Goal: Task Accomplishment & Management: Complete application form

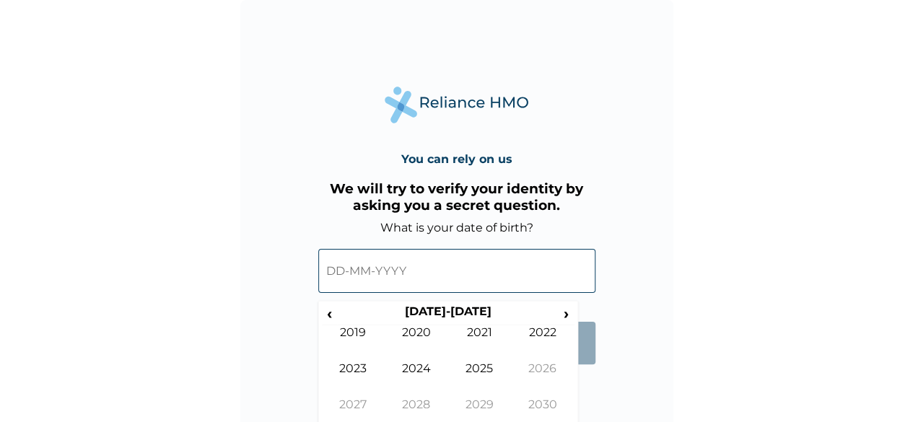
click at [420, 276] on input "text" at bounding box center [456, 271] width 277 height 44
click at [368, 271] on input "text" at bounding box center [456, 271] width 277 height 44
click at [333, 315] on span "‹" at bounding box center [329, 313] width 15 height 18
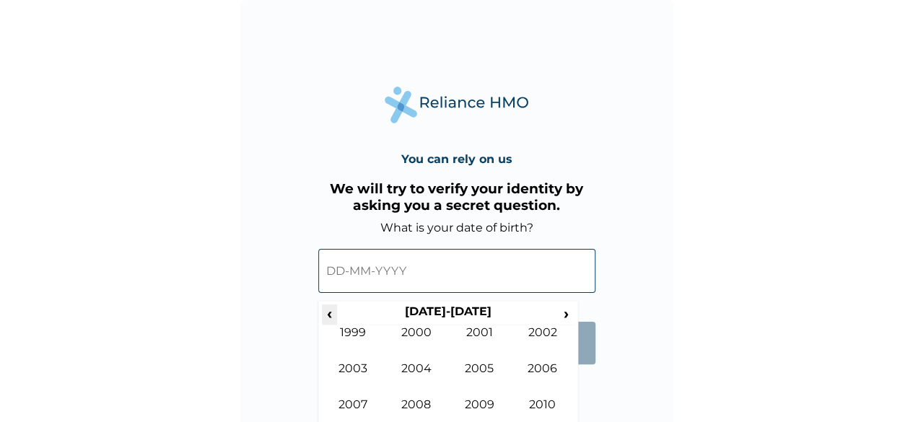
click at [333, 315] on span "‹" at bounding box center [329, 313] width 15 height 18
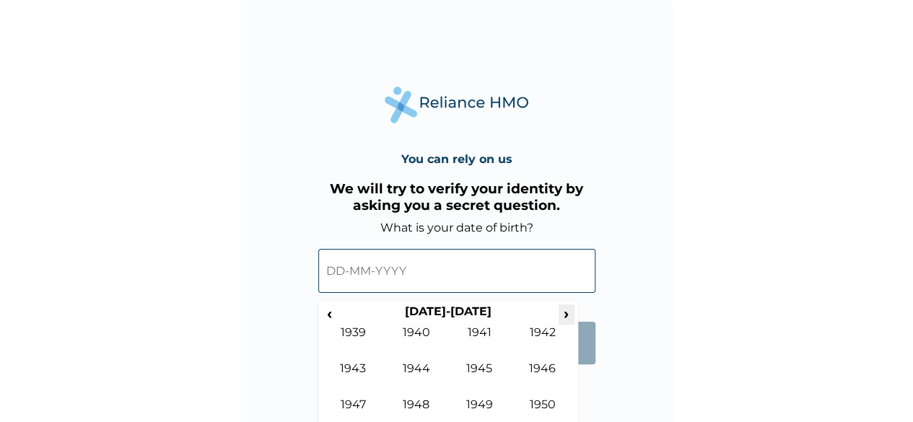
click at [563, 312] on span "›" at bounding box center [566, 313] width 16 height 18
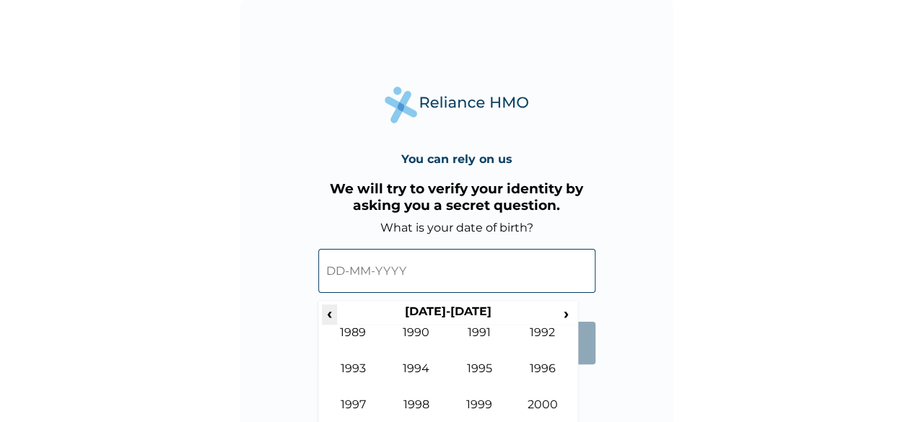
click at [325, 311] on span "‹" at bounding box center [329, 313] width 15 height 18
click at [550, 331] on td "1982" at bounding box center [542, 343] width 63 height 36
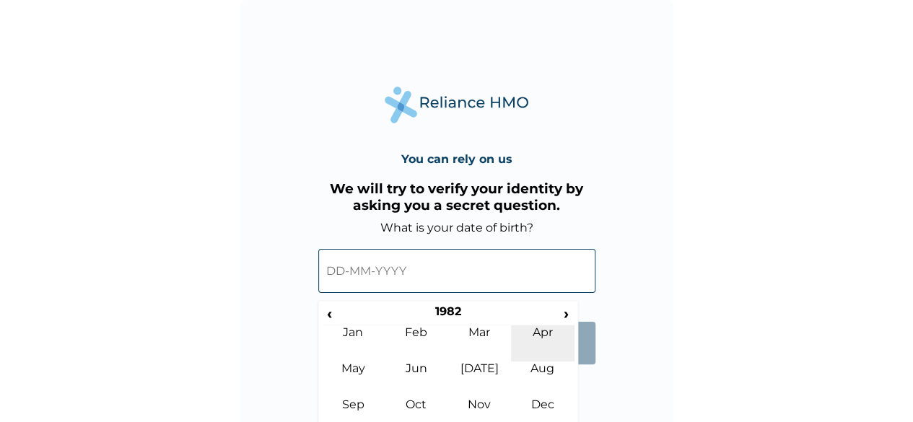
click at [541, 343] on td "Apr" at bounding box center [542, 343] width 63 height 36
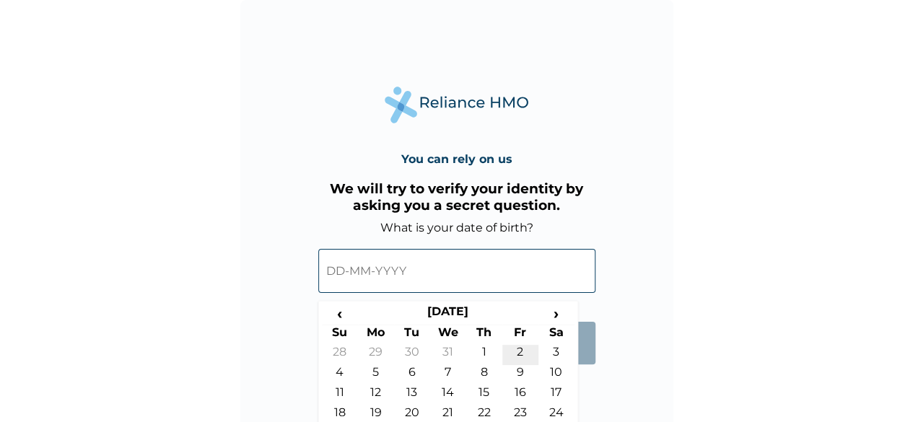
click at [520, 351] on td "2" at bounding box center [520, 355] width 36 height 20
type input "02-04-1982"
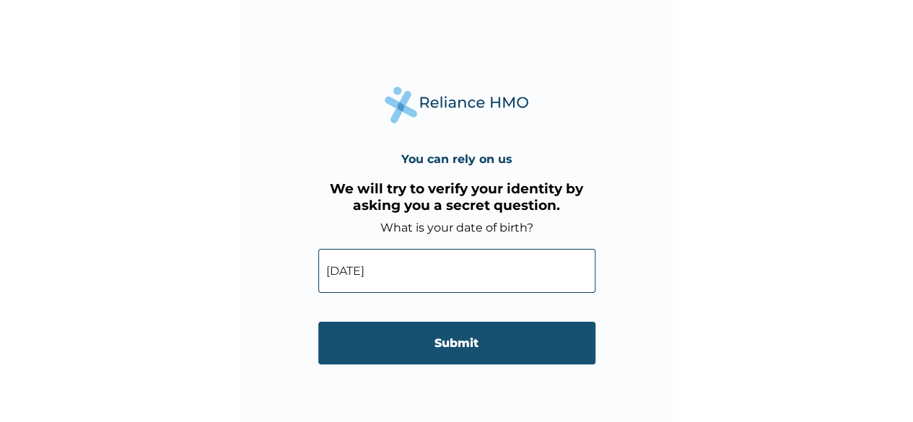
click at [466, 349] on input "Submit" at bounding box center [456, 343] width 277 height 43
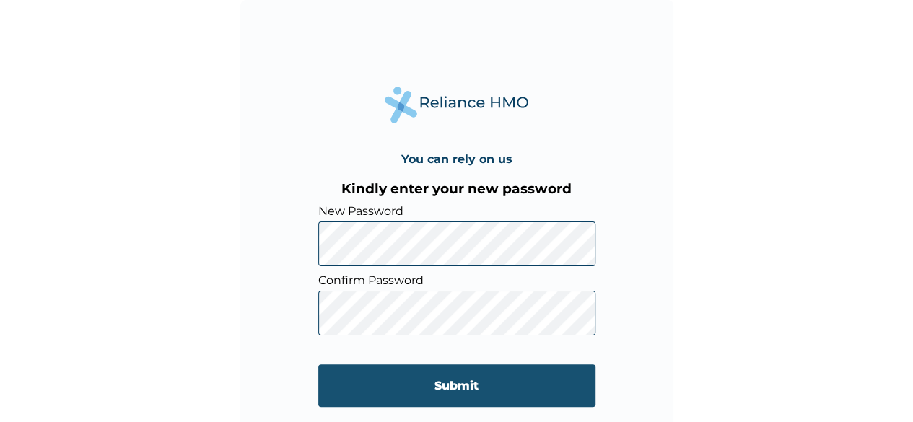
click at [429, 385] on input "Submit" at bounding box center [456, 385] width 277 height 43
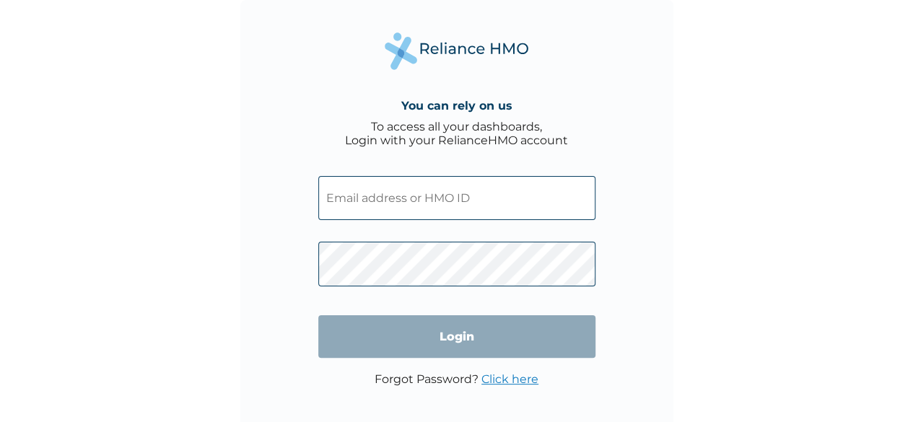
type input "aolamyde5000@gmail.com"
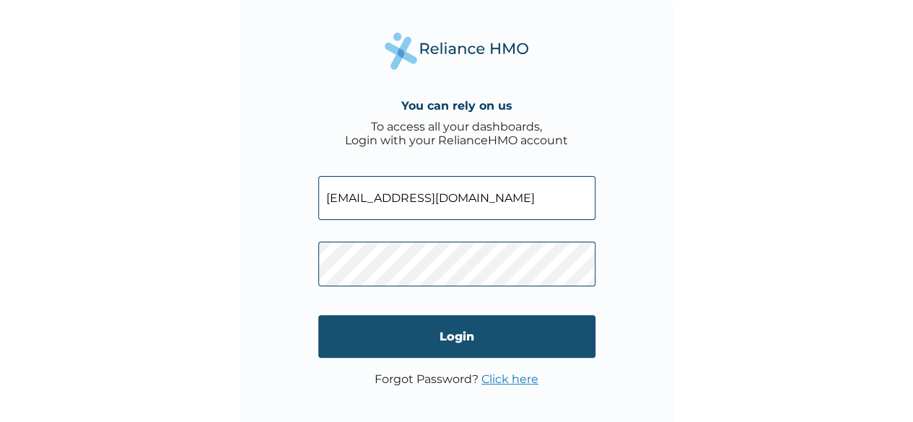
click at [434, 337] on input "Login" at bounding box center [456, 336] width 277 height 43
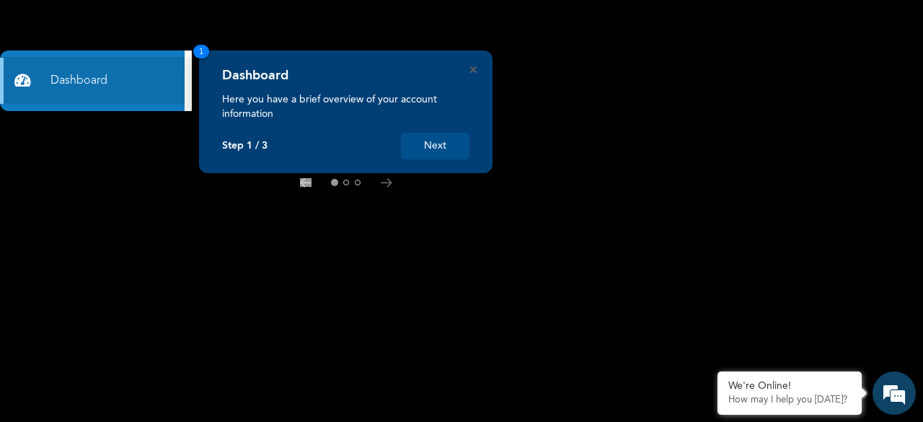
click at [437, 151] on button "Next" at bounding box center [435, 146] width 69 height 27
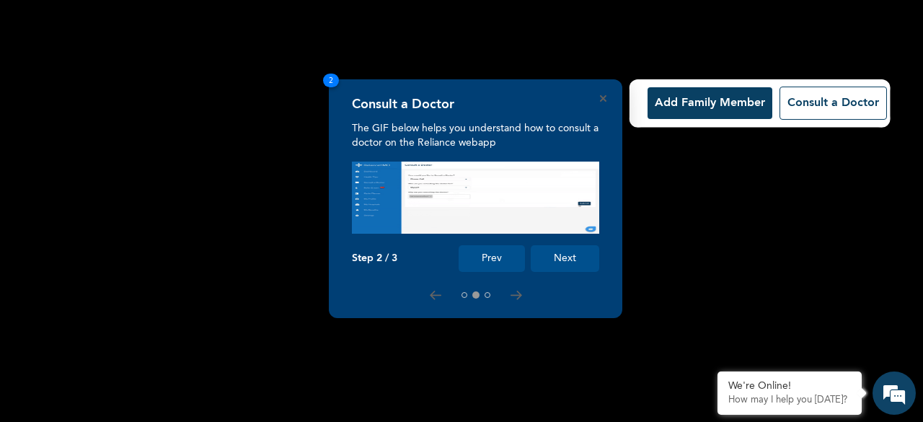
click at [695, 100] on button "Add Family Member" at bounding box center [710, 103] width 125 height 32
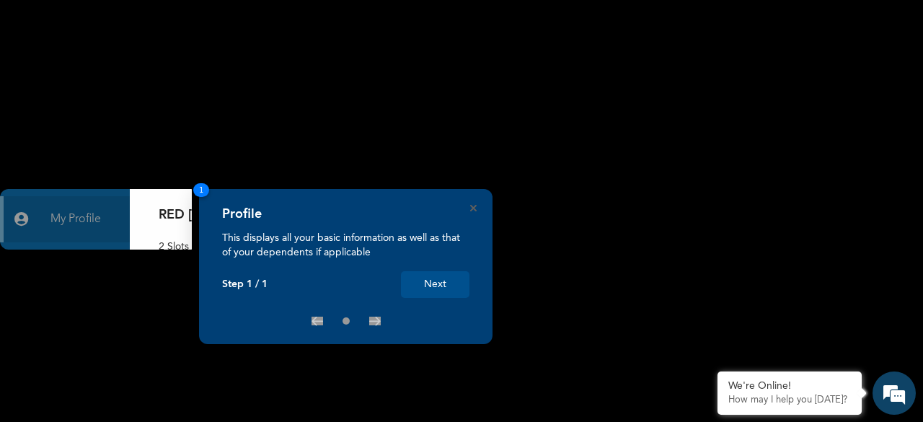
click at [438, 284] on button "Next" at bounding box center [435, 284] width 69 height 27
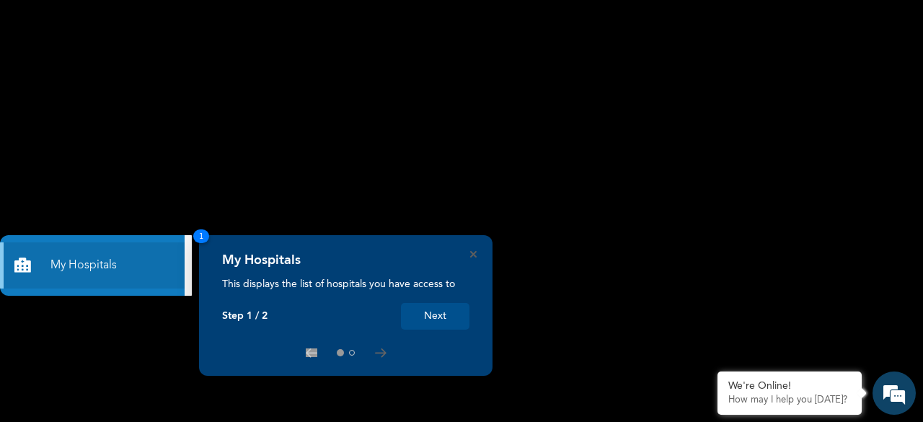
click at [440, 315] on button "Next" at bounding box center [435, 316] width 69 height 27
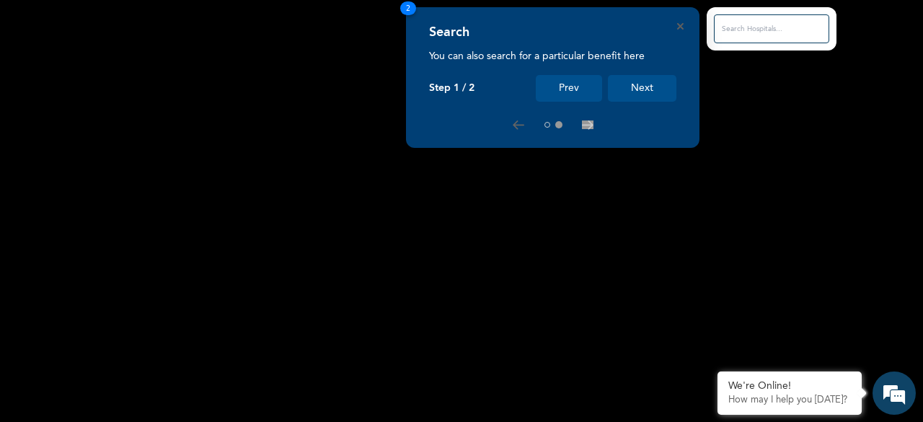
click at [641, 80] on button "Next" at bounding box center [642, 88] width 69 height 27
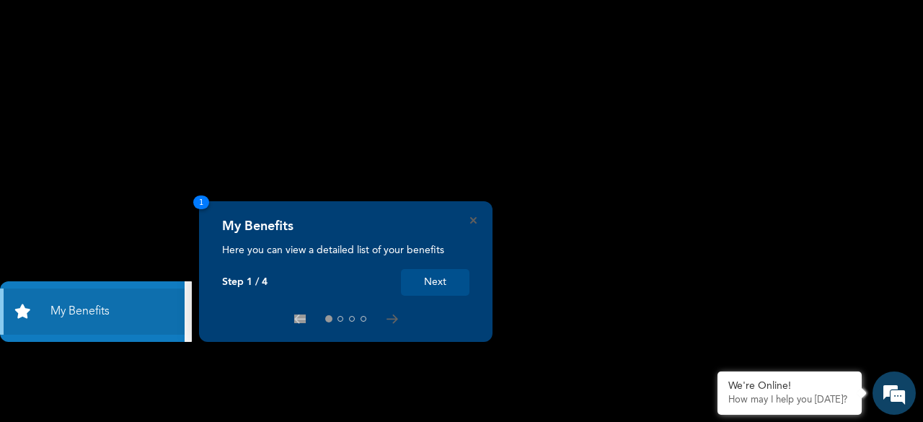
click at [442, 284] on button "Next" at bounding box center [435, 282] width 69 height 27
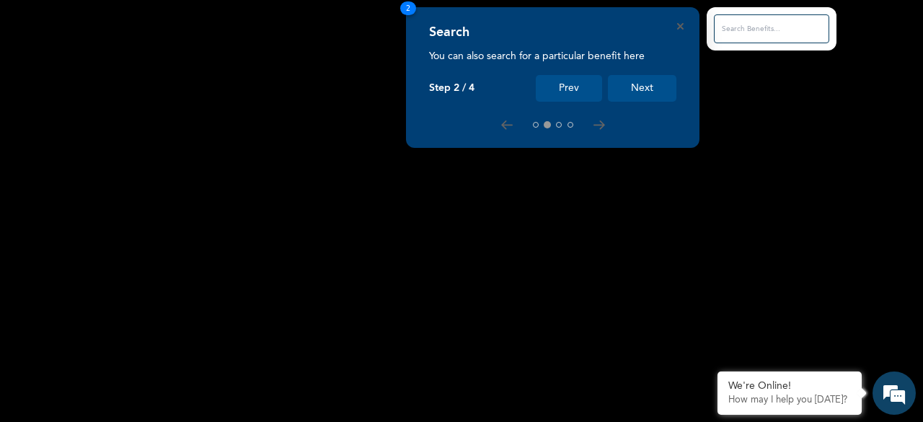
click at [643, 87] on button "Next" at bounding box center [642, 88] width 69 height 27
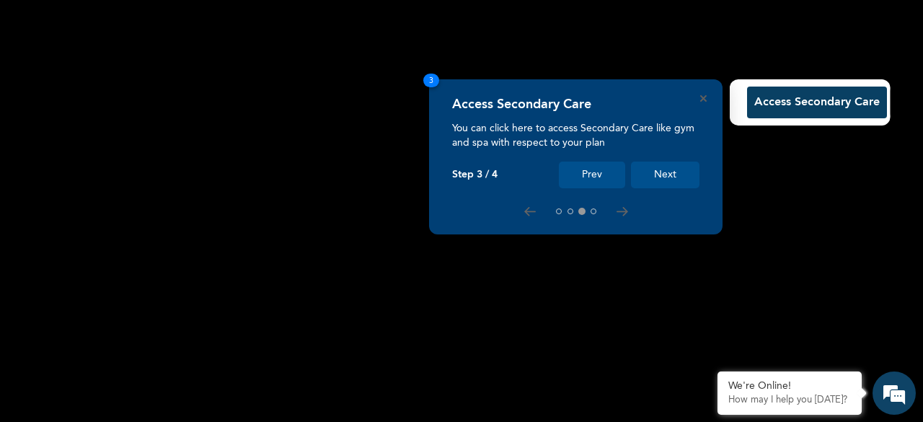
click at [659, 169] on button "Next" at bounding box center [665, 175] width 69 height 27
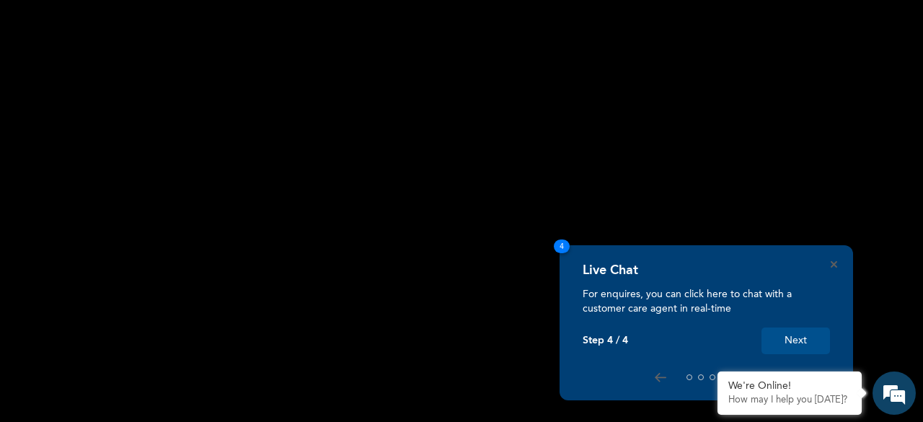
click at [808, 340] on button "Next" at bounding box center [796, 341] width 69 height 27
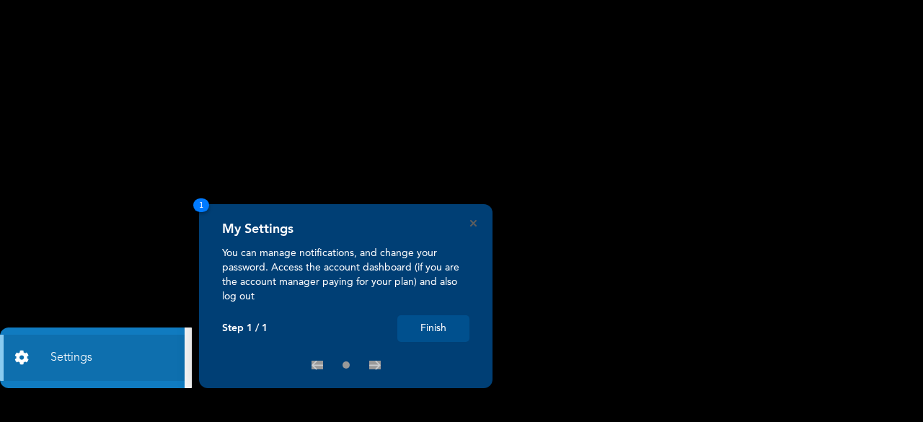
click at [437, 326] on button "Finish" at bounding box center [433, 328] width 72 height 27
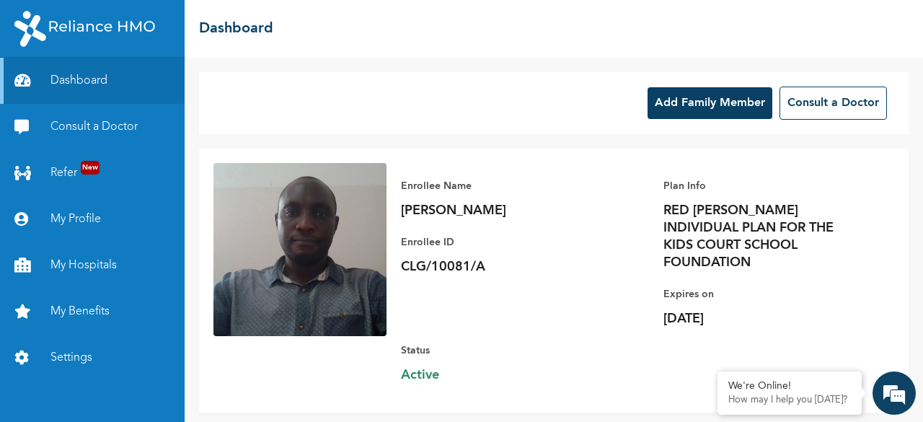
click at [733, 105] on button "Add Family Member" at bounding box center [710, 103] width 125 height 32
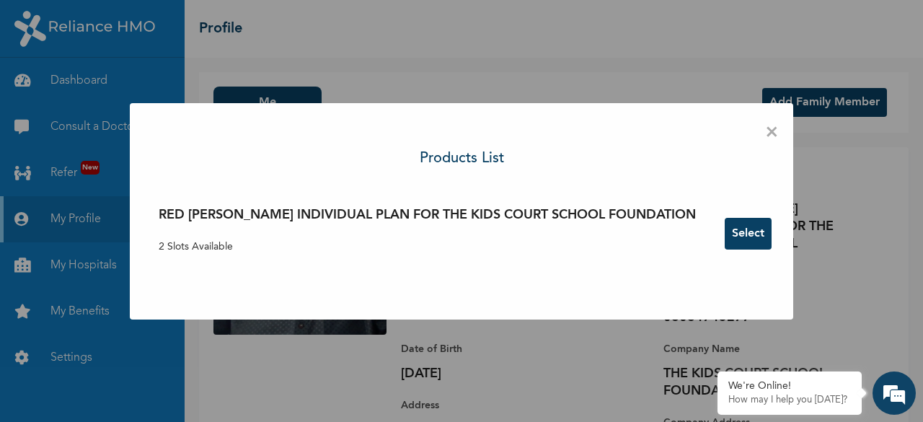
click at [725, 239] on button "Select" at bounding box center [748, 234] width 47 height 32
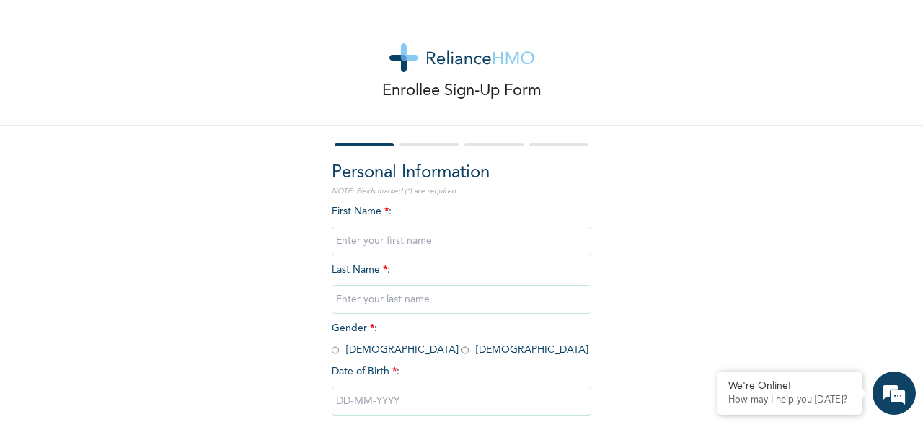
click at [395, 242] on input "text" at bounding box center [462, 241] width 260 height 29
type input "Olamide"
type input "Ajose"
click at [332, 352] on input "radio" at bounding box center [335, 350] width 7 height 14
radio input "true"
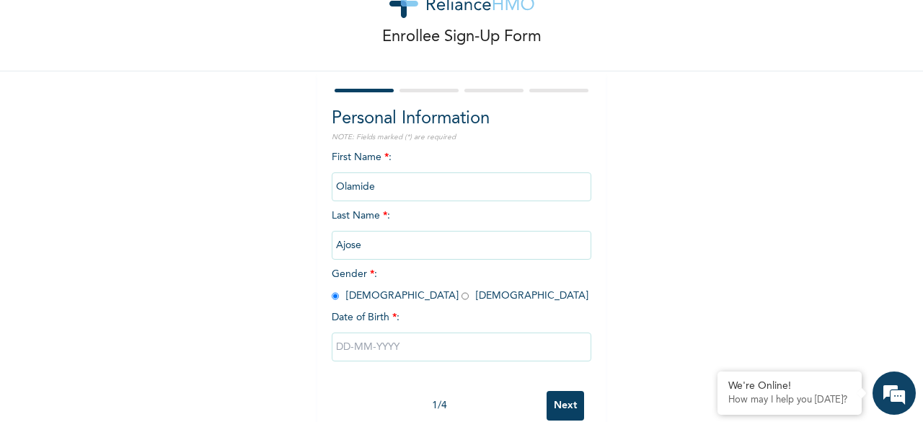
scroll to position [87, 0]
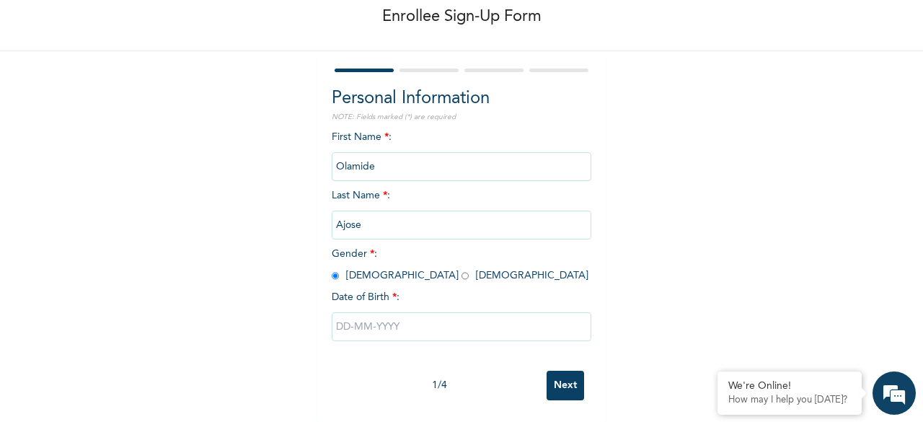
click at [385, 152] on input "Olamide" at bounding box center [462, 166] width 260 height 29
click at [384, 317] on input "text" at bounding box center [462, 326] width 260 height 29
select select "9"
click at [394, 157] on input "Olamide" at bounding box center [462, 166] width 260 height 29
click at [393, 318] on input "text" at bounding box center [462, 326] width 260 height 29
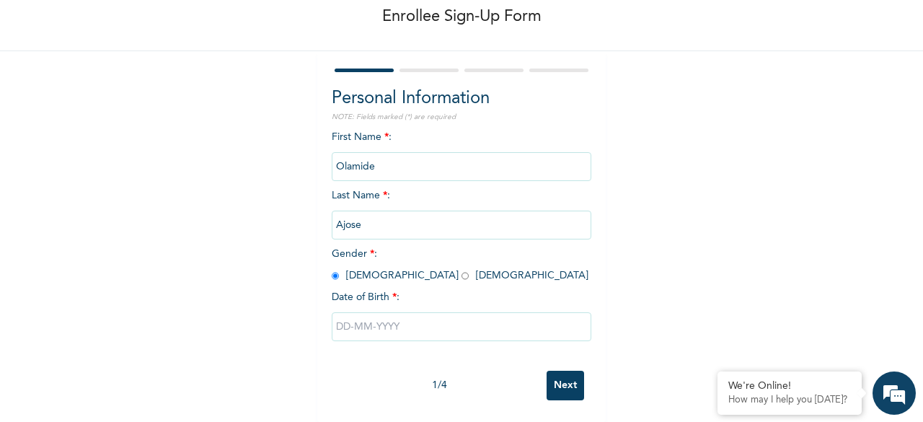
select select "9"
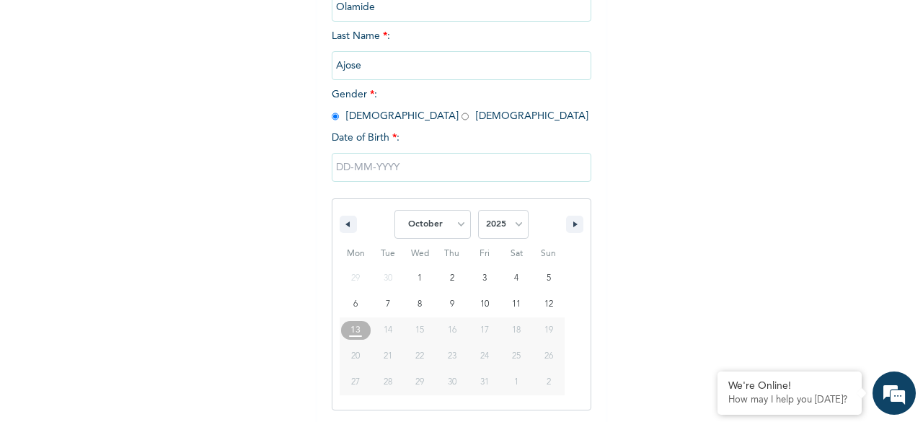
scroll to position [234, 0]
click at [512, 228] on select "2025 2024 2023 2022 2021 2020 2019 2018 2017 2016 2015 2014 2013 2012 2011 2010…" at bounding box center [503, 223] width 50 height 29
select select "1982"
click at [478, 211] on select "2025 2024 2023 2022 2021 2020 2019 2018 2017 2016 2015 2014 2013 2012 2011 2010…" at bounding box center [503, 223] width 50 height 29
click at [460, 223] on select "January February March April May June July August September October November De…" at bounding box center [433, 223] width 76 height 29
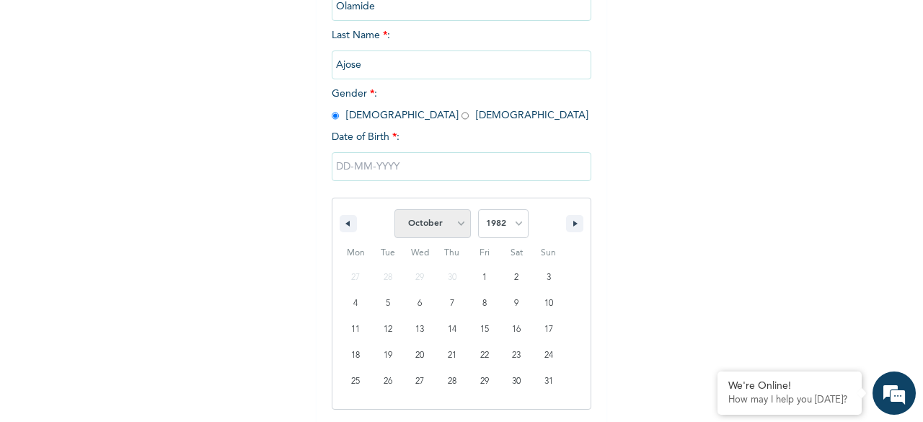
select select "3"
click at [395, 211] on select "January February March April May June July August September October November De…" at bounding box center [433, 223] width 76 height 29
type input "04/02/1982"
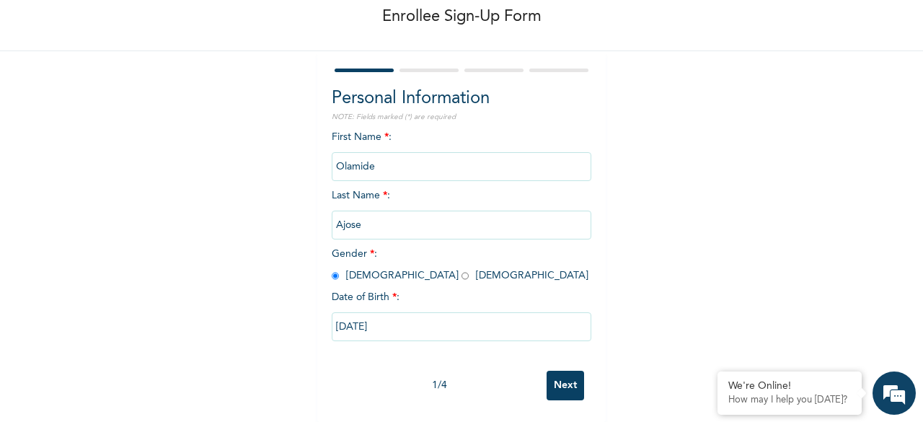
click at [564, 371] on input "Next" at bounding box center [566, 386] width 38 height 30
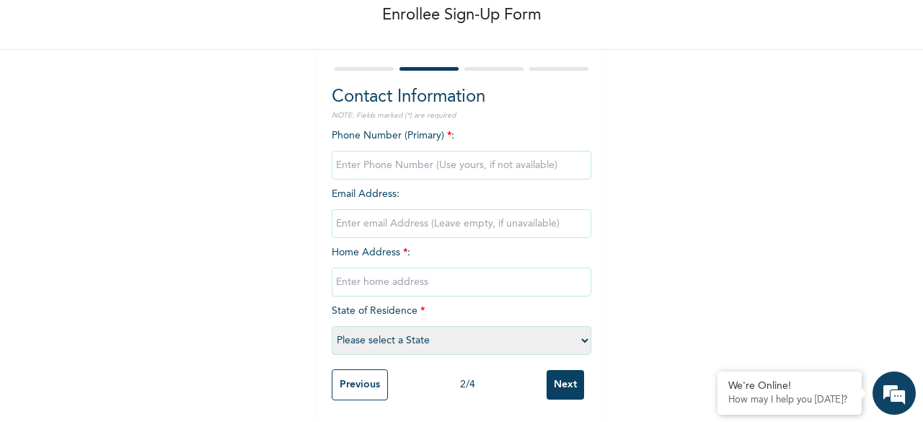
click at [362, 370] on input "Previous" at bounding box center [360, 384] width 56 height 31
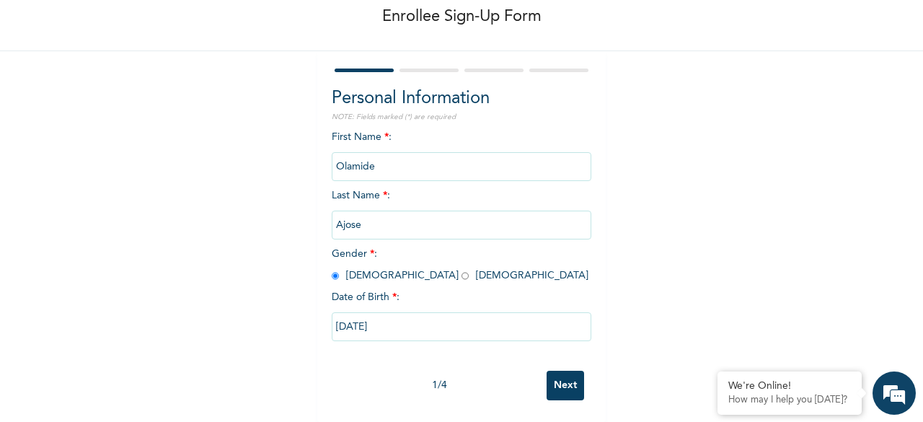
click at [382, 157] on input "Olamide" at bounding box center [462, 166] width 260 height 29
type input "O"
type input "Y"
click at [388, 215] on input "Ajose" at bounding box center [462, 225] width 260 height 29
click at [375, 157] on input "text" at bounding box center [462, 166] width 260 height 29
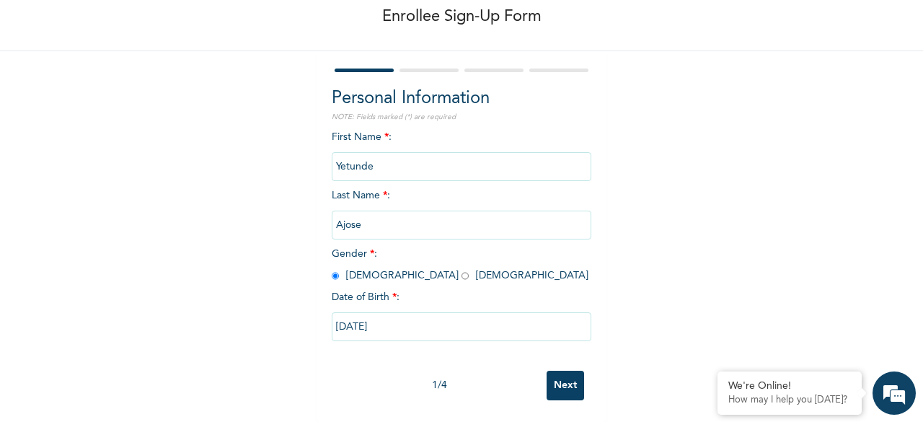
type input "Yetunde"
click at [392, 219] on input "Ajose" at bounding box center [462, 225] width 260 height 29
click at [462, 269] on input "radio" at bounding box center [465, 276] width 7 height 14
radio input "true"
click at [440, 321] on input "04/02/1982" at bounding box center [462, 326] width 260 height 29
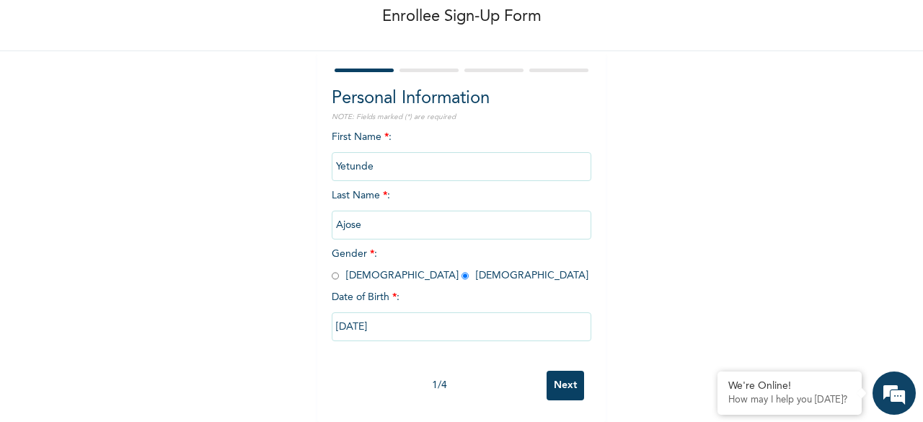
select select "3"
select select "1982"
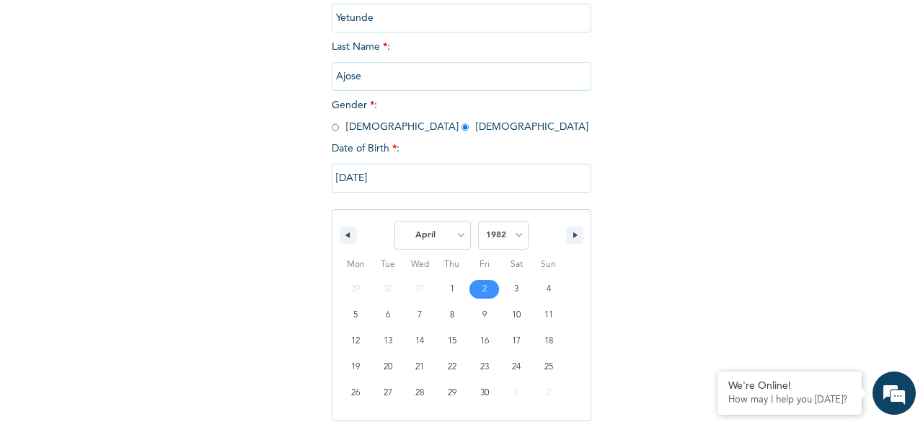
scroll to position [234, 0]
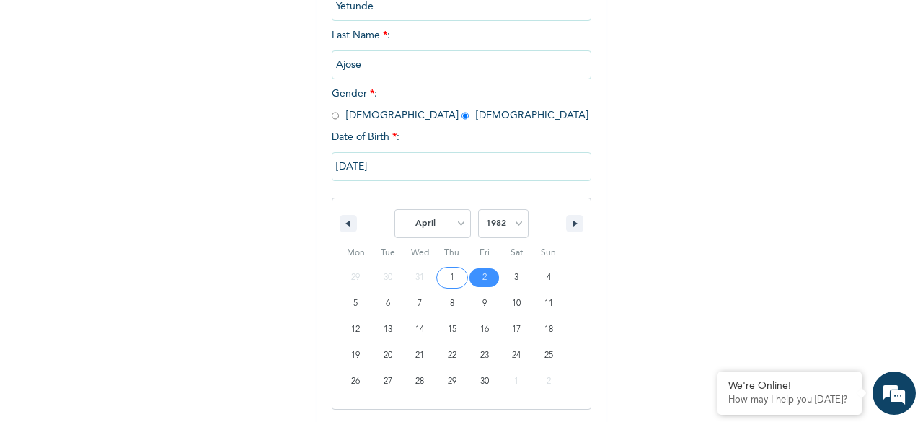
click at [405, 172] on input "04/02/1982" at bounding box center [462, 166] width 260 height 29
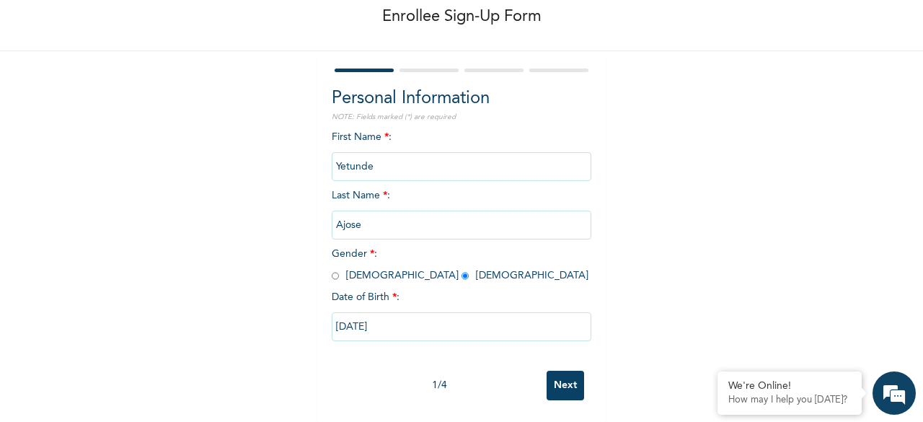
click at [394, 312] on input "04/02/1982" at bounding box center [462, 326] width 260 height 29
select select "3"
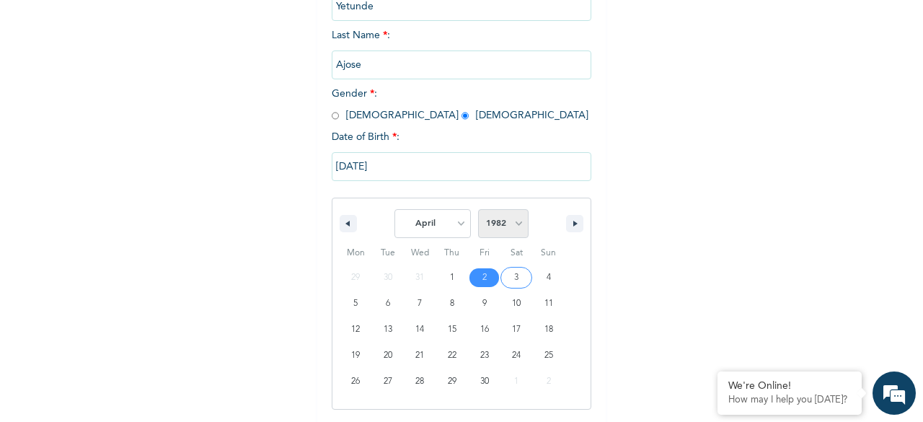
click at [514, 221] on select "2025 2024 2023 2022 2021 2020 2019 2018 2017 2016 2015 2014 2013 2012 2011 2010…" at bounding box center [503, 223] width 50 height 29
select select "1988"
click at [478, 211] on select "2025 2024 2023 2022 2021 2020 2019 2018 2017 2016 2015 2014 2013 2012 2011 2010…" at bounding box center [503, 223] width 50 height 29
click at [454, 227] on select "January February March April May June July August September October November De…" at bounding box center [433, 223] width 76 height 29
select select "4"
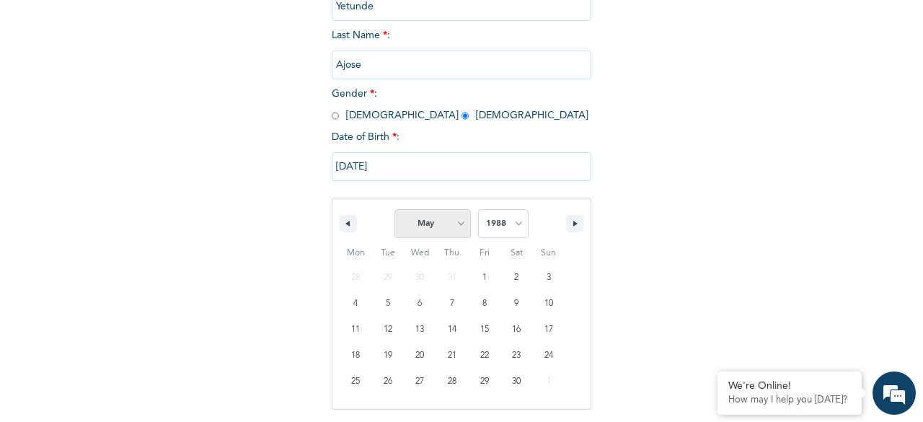
click at [395, 211] on select "January February March April May June July August September October November De…" at bounding box center [433, 223] width 76 height 29
type input "05/19/1988"
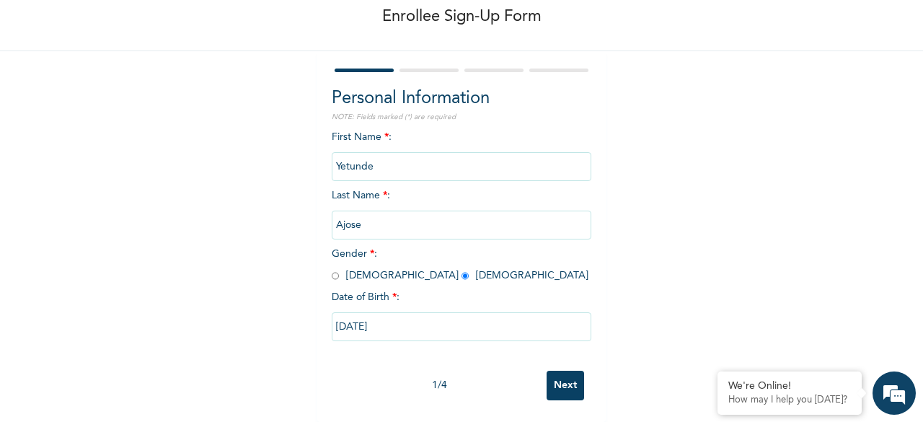
click at [558, 377] on input "Next" at bounding box center [566, 386] width 38 height 30
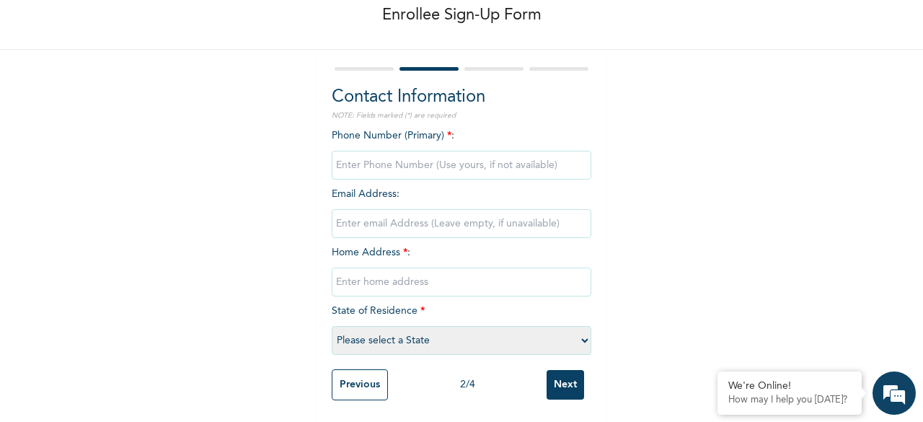
click at [361, 375] on input "Previous" at bounding box center [360, 384] width 56 height 31
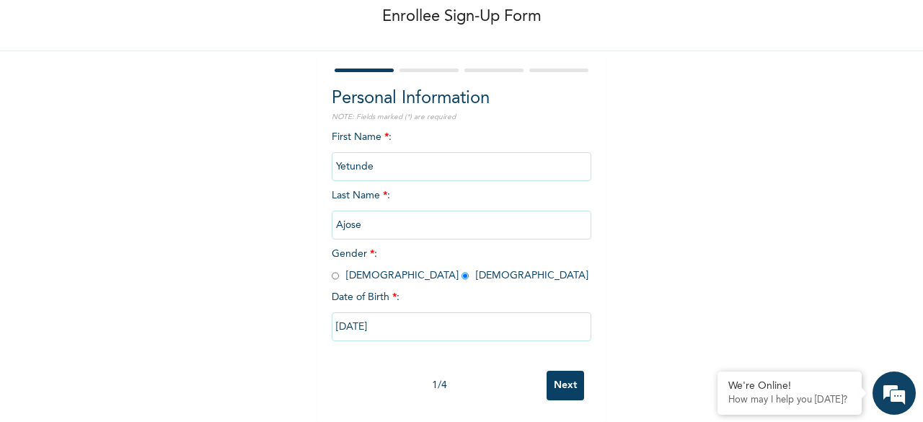
click at [388, 314] on input "05/19/1988" at bounding box center [462, 326] width 260 height 29
select select "4"
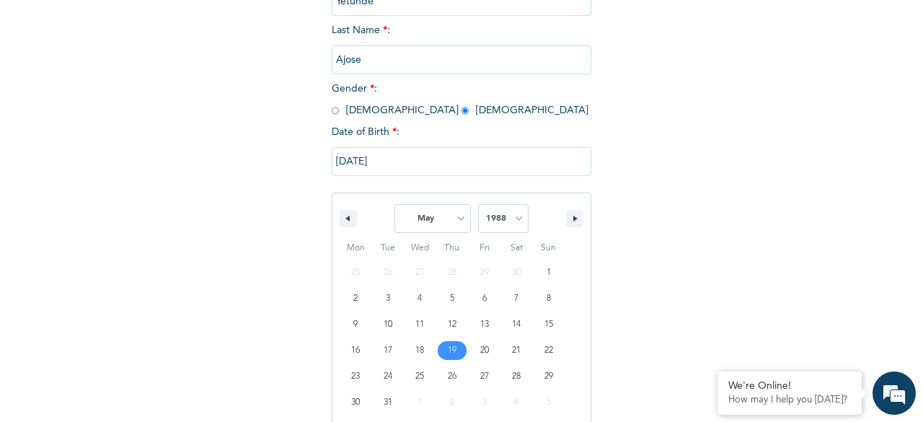
scroll to position [260, 0]
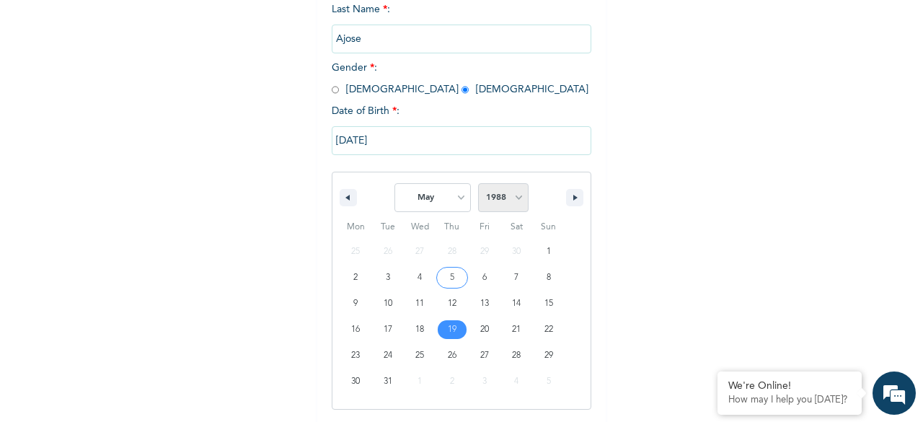
click at [514, 190] on select "2025 2024 2023 2022 2021 2020 2019 2018 2017 2016 2015 2014 2013 2012 2011 2010…" at bounding box center [503, 197] width 50 height 29
select select "1989"
click at [478, 185] on select "2025 2024 2023 2022 2021 2020 2019 2018 2017 2016 2015 2014 2013 2012 2011 2010…" at bounding box center [503, 197] width 50 height 29
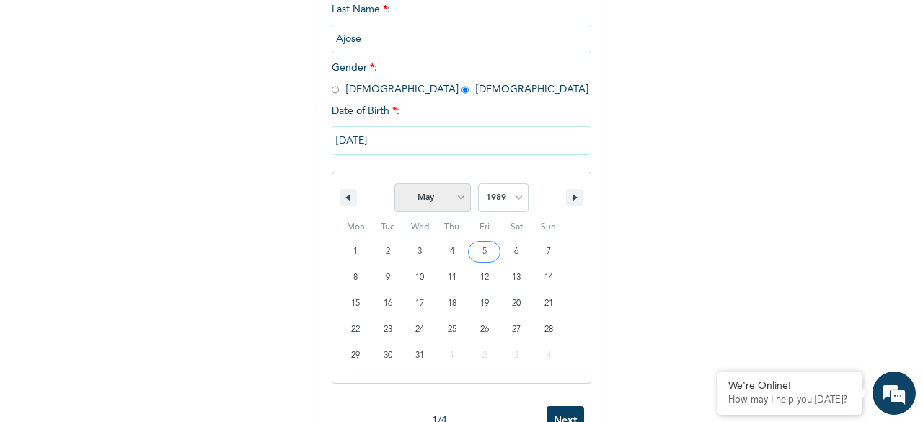
click at [449, 205] on select "January February March April May June July August September October November De…" at bounding box center [433, 197] width 76 height 29
click at [395, 185] on select "January February March April May June July August September October November De…" at bounding box center [433, 197] width 76 height 29
click at [444, 132] on input "05/19/1988" at bounding box center [462, 140] width 260 height 29
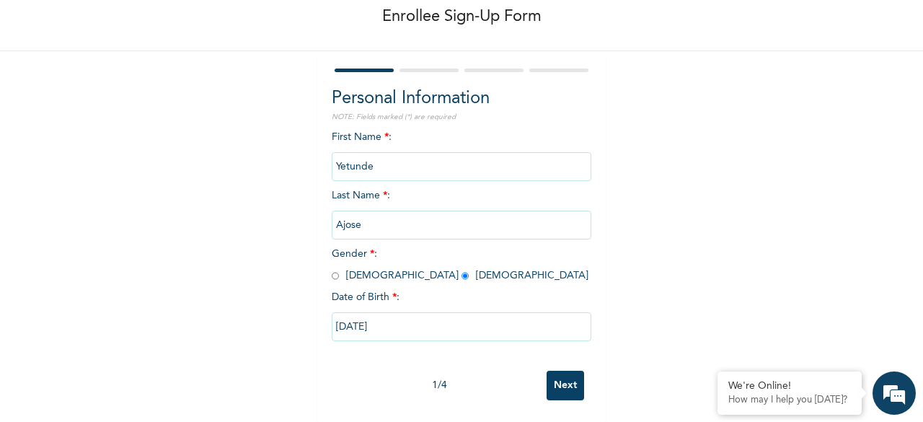
click at [412, 312] on input "05/19/1988" at bounding box center [462, 326] width 260 height 29
select select "4"
select select "1988"
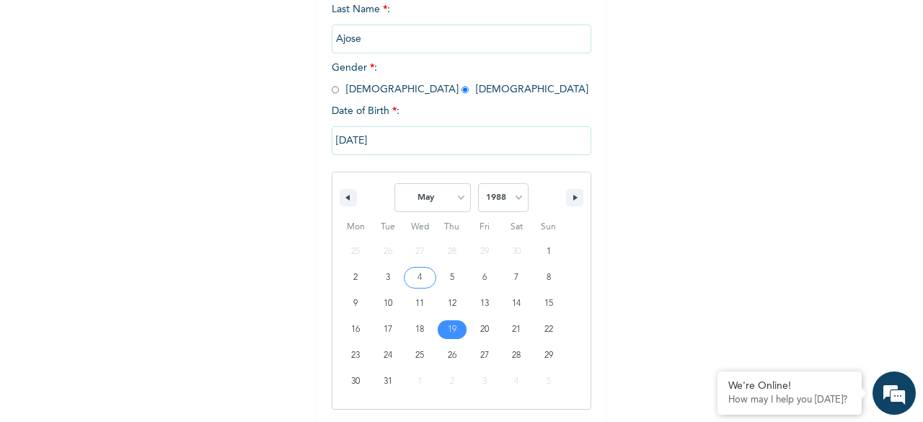
click at [391, 139] on input "05/19/1988" at bounding box center [462, 140] width 260 height 29
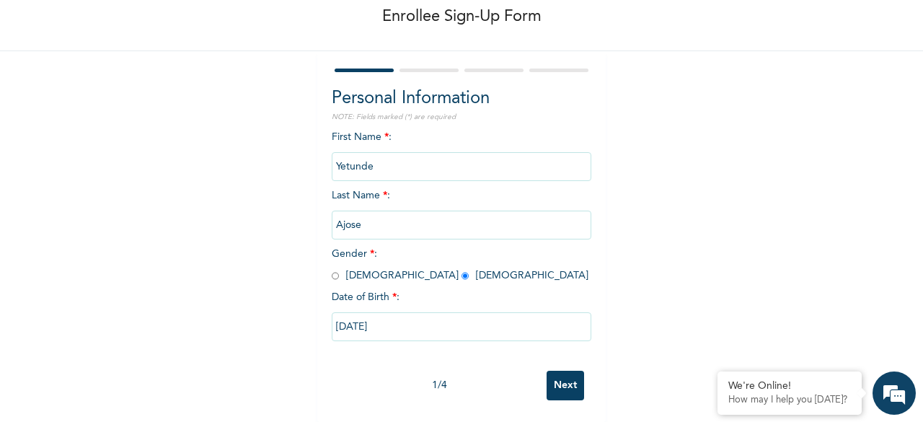
click at [388, 320] on input "05/19/1988" at bounding box center [462, 326] width 260 height 29
select select "4"
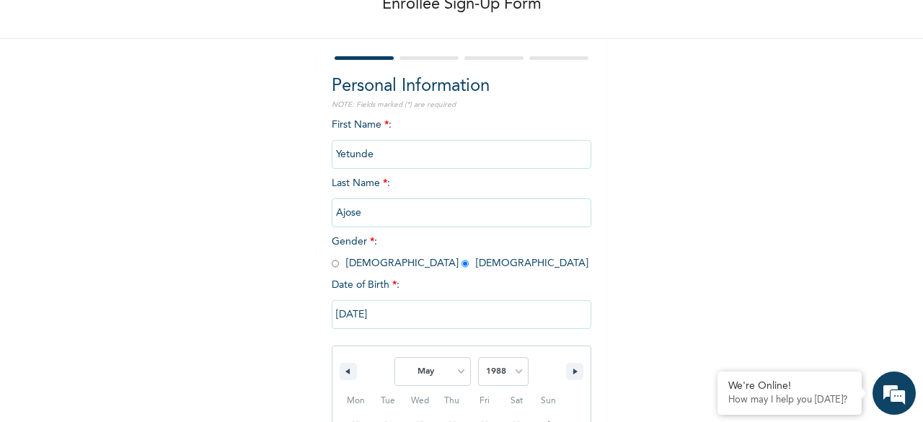
scroll to position [260, 0]
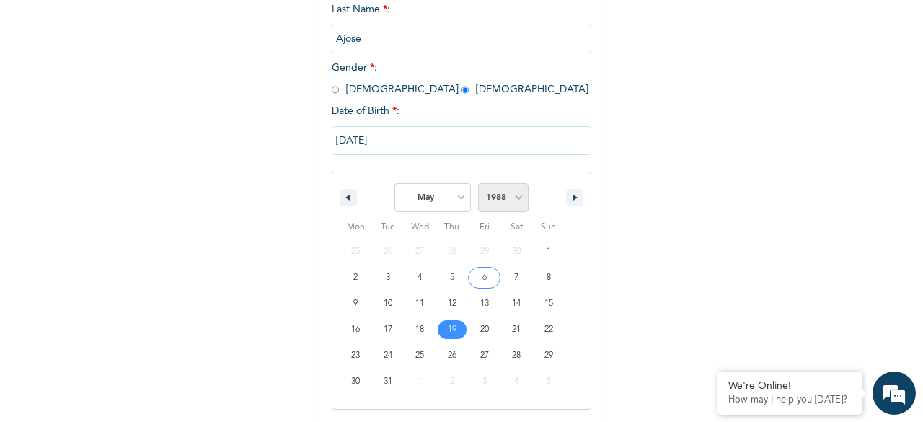
click at [516, 204] on select "2025 2024 2023 2022 2021 2020 2019 2018 2017 2016 2015 2014 2013 2012 2011 2010…" at bounding box center [503, 197] width 50 height 29
select select "1989"
click at [478, 185] on select "2025 2024 2023 2022 2021 2020 2019 2018 2017 2016 2015 2014 2013 2012 2011 2010…" at bounding box center [503, 197] width 50 height 29
click at [496, 198] on select "2025 2024 2023 2022 2021 2020 2019 2018 2017 2016 2015 2014 2013 2012 2011 2010…" at bounding box center [503, 197] width 50 height 29
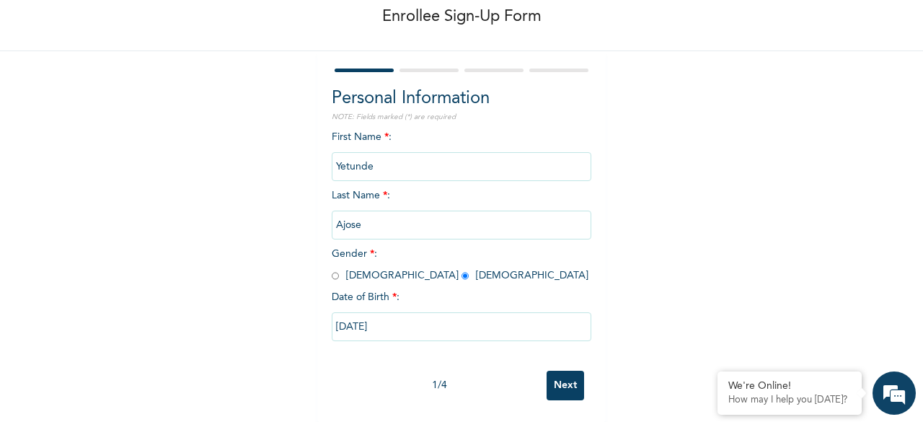
scroll to position [87, 0]
click at [553, 408] on div "Personal Information NOTE: Fields marked (*) are required First Name * : Yetund…" at bounding box center [461, 236] width 289 height 371
click at [424, 317] on input "05/19/1988" at bounding box center [462, 326] width 260 height 29
select select "4"
select select "1988"
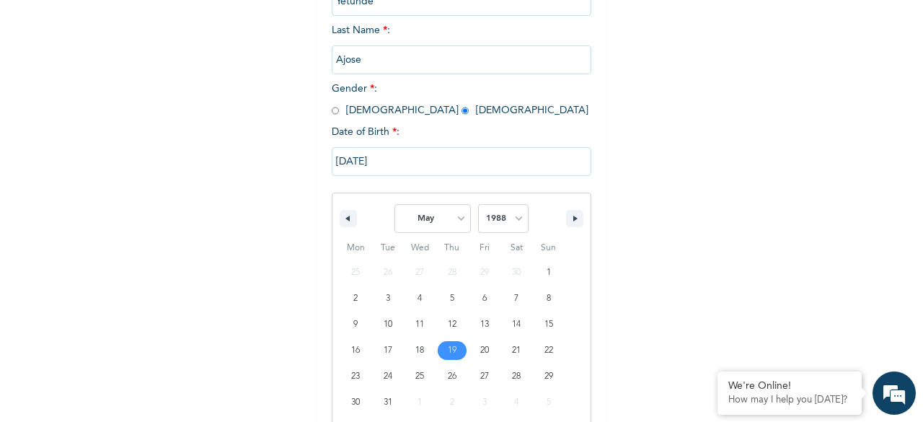
scroll to position [260, 0]
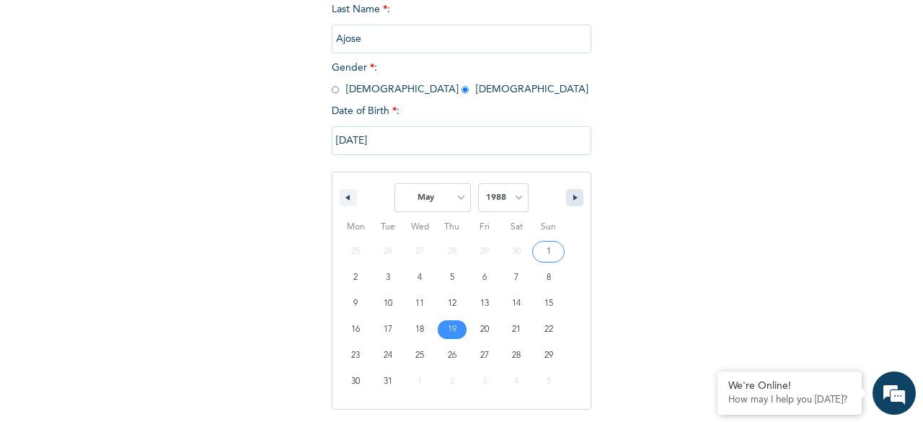
click at [574, 201] on icon "button" at bounding box center [577, 198] width 7 height 6
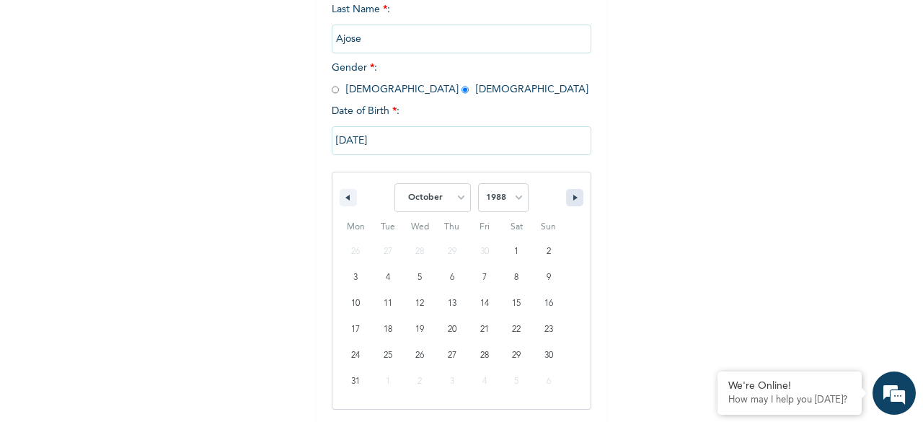
click at [574, 201] on icon "button" at bounding box center [577, 198] width 7 height 6
select select "0"
select select "1989"
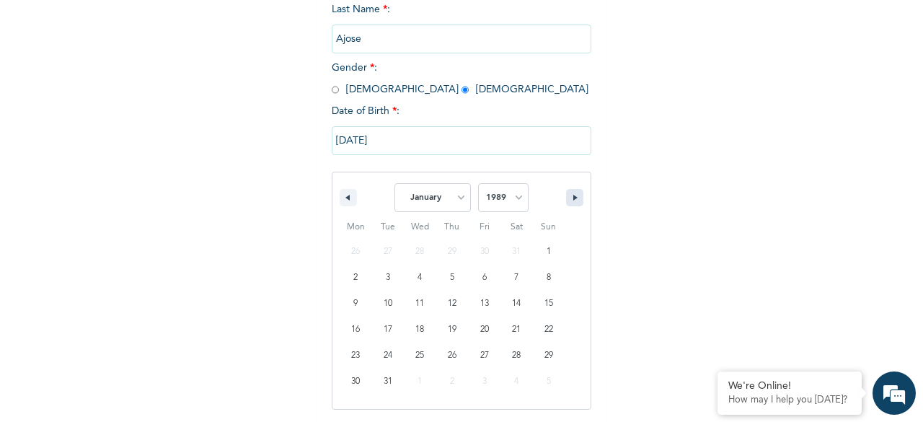
click at [574, 201] on icon "button" at bounding box center [577, 198] width 7 height 6
select select "4"
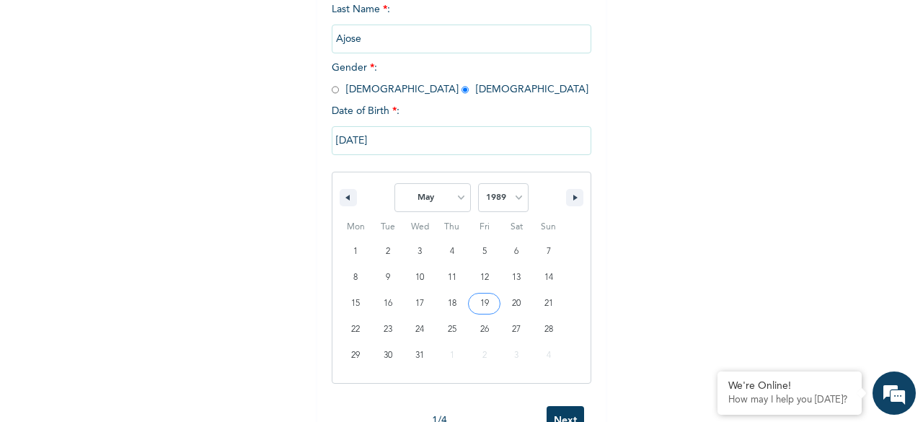
type input "05/19/1989"
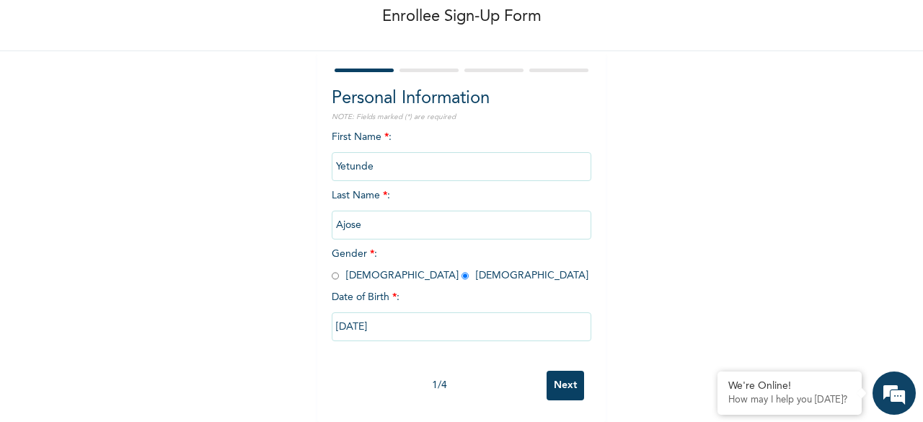
click at [560, 376] on input "Next" at bounding box center [566, 386] width 38 height 30
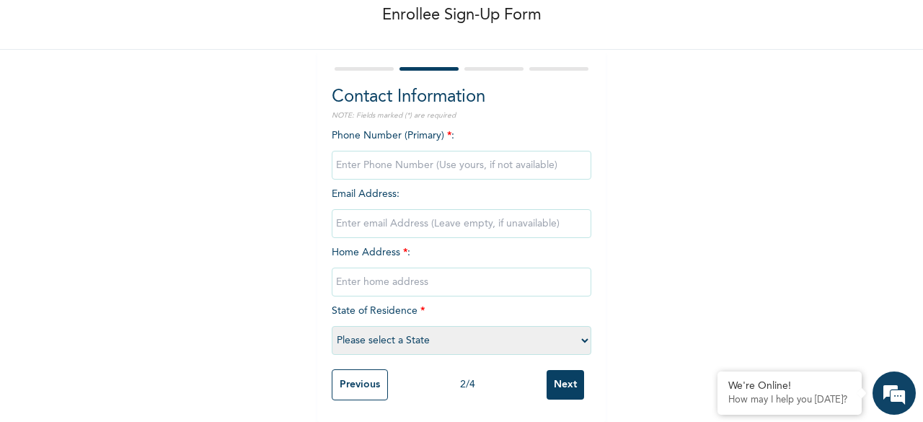
click at [457, 167] on input "phone" at bounding box center [462, 165] width 260 height 29
click at [436, 158] on input "phone" at bounding box center [462, 165] width 260 height 29
type input "08084745277"
click at [404, 214] on input "email" at bounding box center [462, 223] width 260 height 29
type input "aolamyde5000@gmail.com"
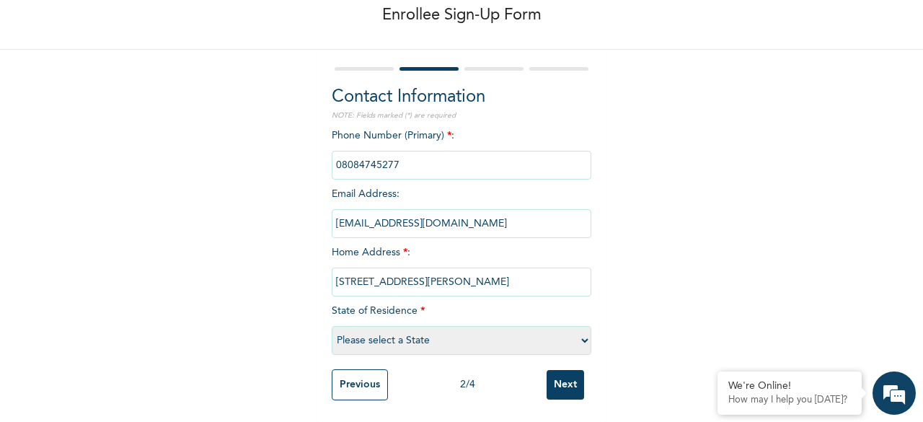
click at [460, 273] on input "15, Adebowale Tade Street" at bounding box center [462, 282] width 260 height 29
type input "1"
click at [472, 272] on input "60 KUDEBU STREET IJEGUN KLAGOS" at bounding box center [462, 282] width 260 height 29
type input "60 KUDEBU STREET IJEGUN LAGOS"
click at [580, 331] on select "Please select a State Abia Abuja (FCT) Adamawa Akwa Ibom Anambra Bauchi Bayelsa…" at bounding box center [462, 340] width 260 height 29
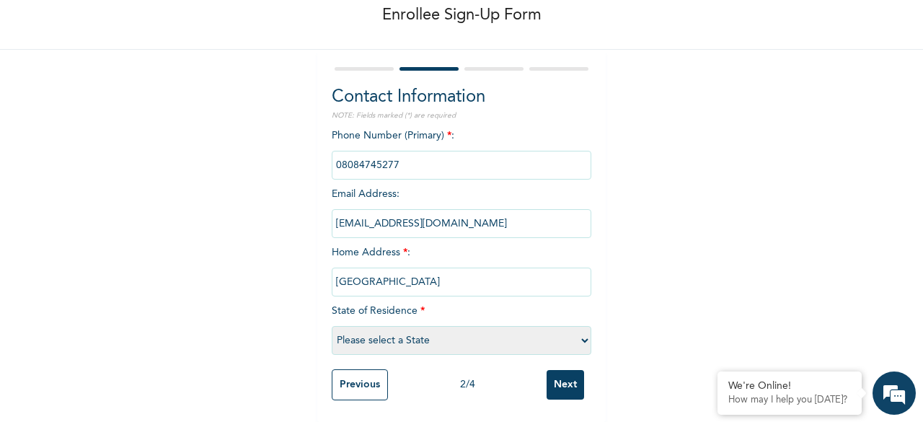
select select "25"
click at [332, 326] on select "Please select a State Abia Abuja (FCT) Adamawa Akwa Ibom Anambra Bauchi Bayelsa…" at bounding box center [462, 340] width 260 height 29
click at [560, 370] on input "Next" at bounding box center [566, 385] width 38 height 30
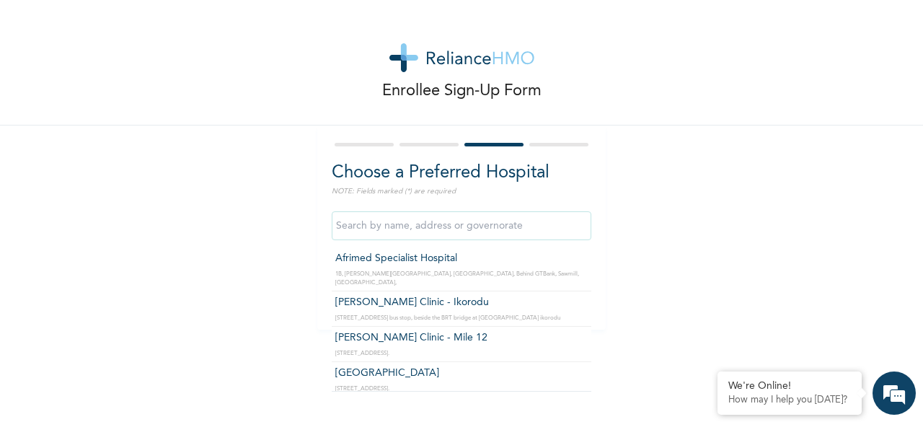
click at [438, 224] on input "text" at bounding box center [462, 225] width 260 height 29
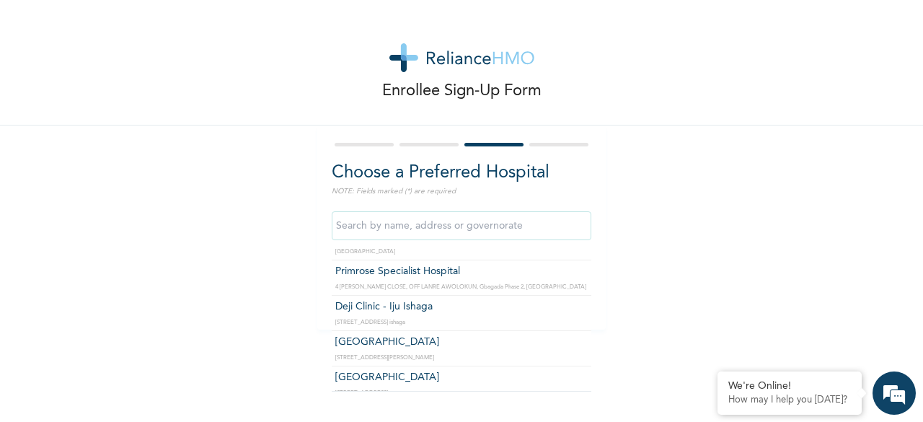
scroll to position [2800, 0]
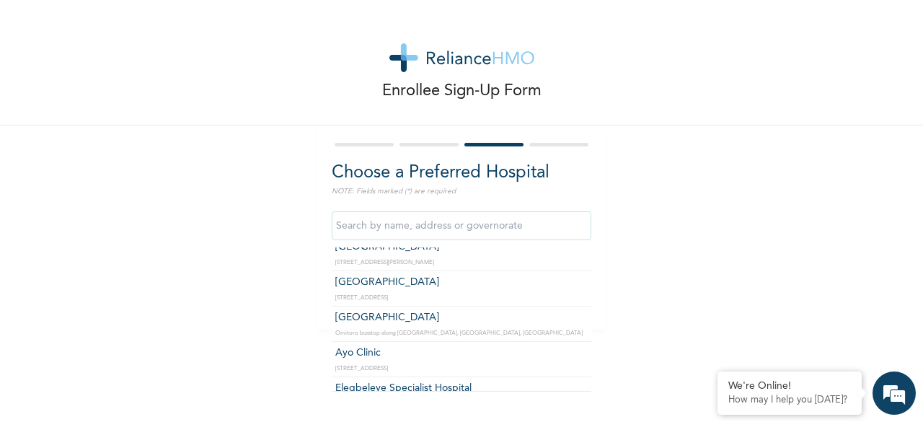
click at [404, 223] on input "text" at bounding box center [462, 225] width 260 height 29
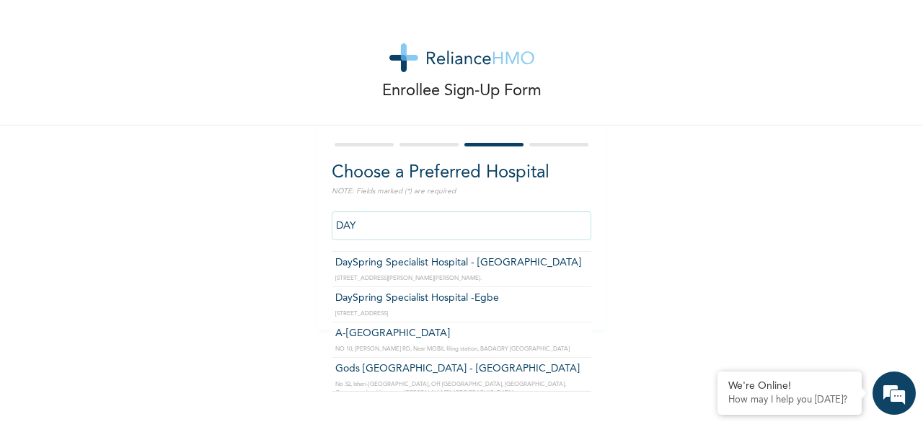
scroll to position [0, 0]
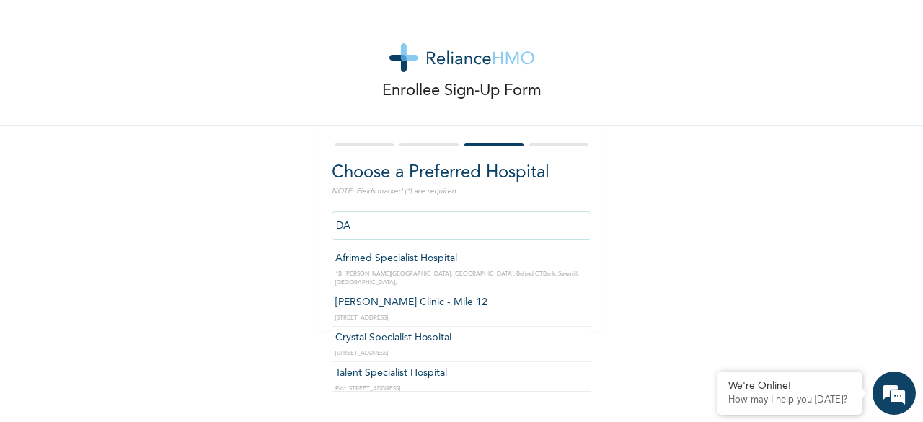
type input "D"
type input "Davestar Hospital"
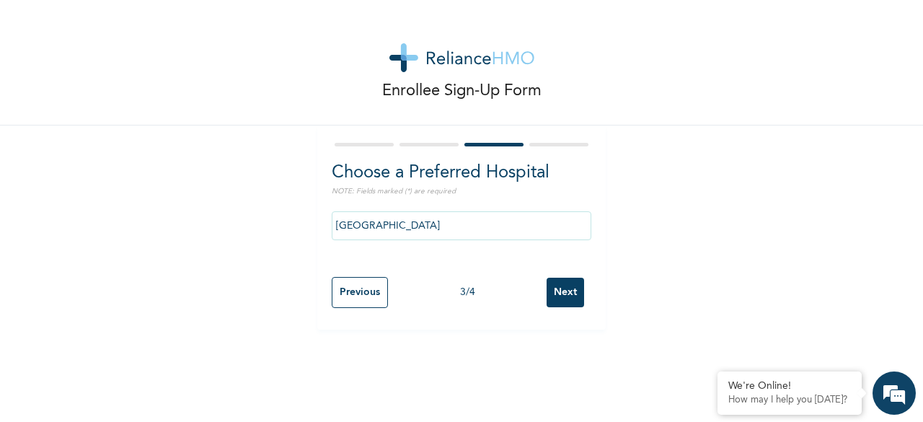
click at [563, 294] on input "Next" at bounding box center [566, 293] width 38 height 30
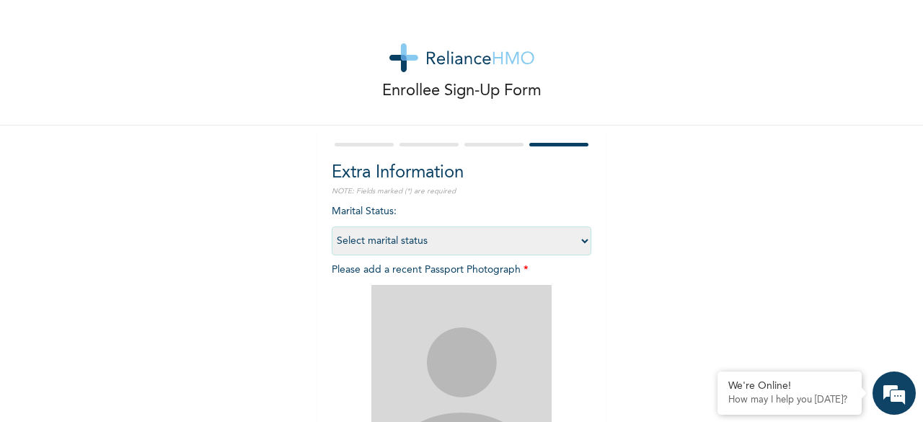
click at [577, 242] on select "Select marital status Single Married Divorced Widow/Widower" at bounding box center [462, 241] width 260 height 29
select select "2"
click at [332, 227] on select "Select marital status Single Married Divorced Widow/Widower" at bounding box center [462, 241] width 260 height 29
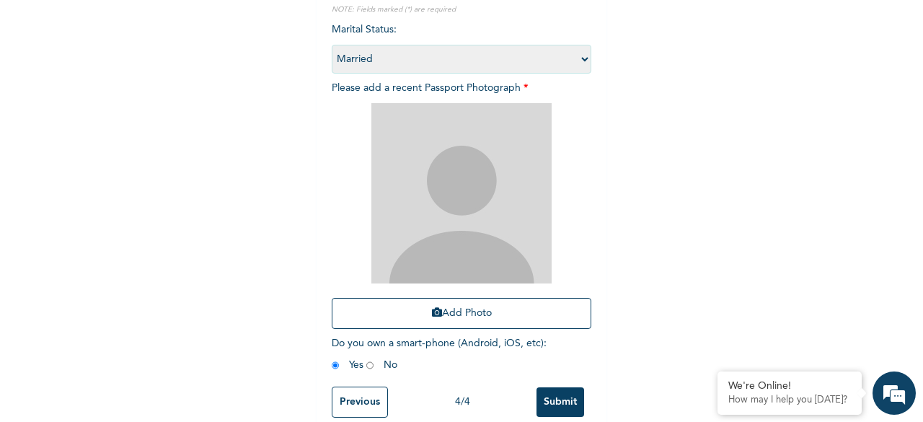
scroll to position [206, 0]
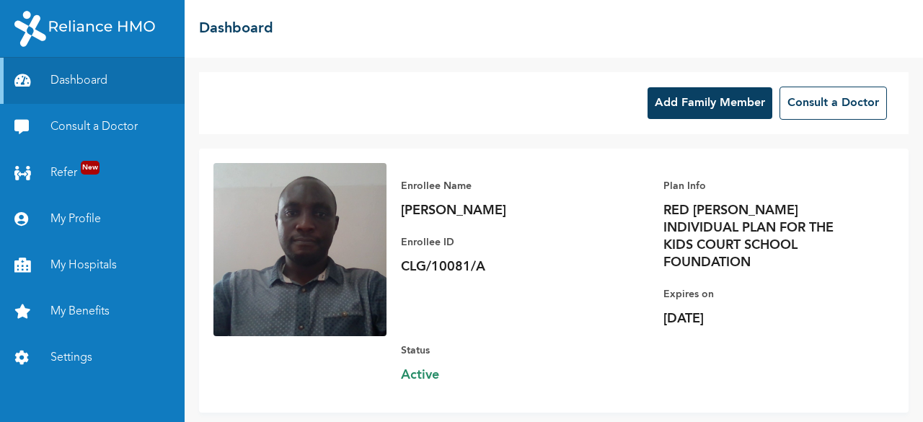
click at [713, 97] on button "Add Family Member" at bounding box center [710, 103] width 125 height 32
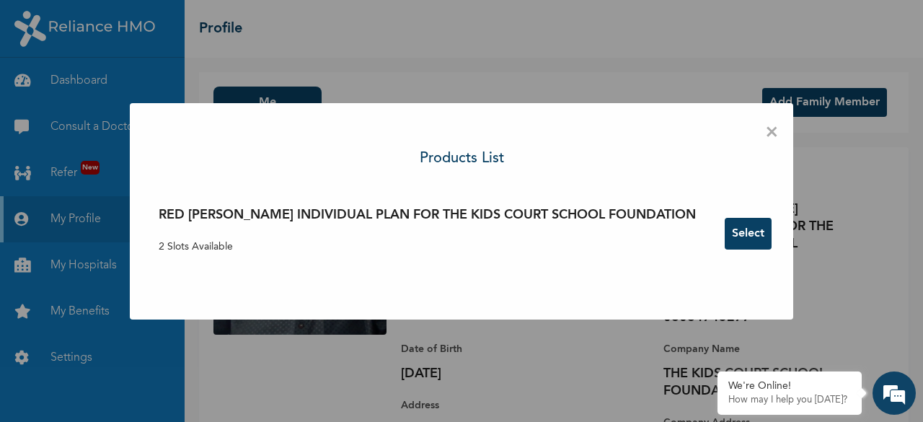
click at [725, 232] on button "Select" at bounding box center [748, 234] width 47 height 32
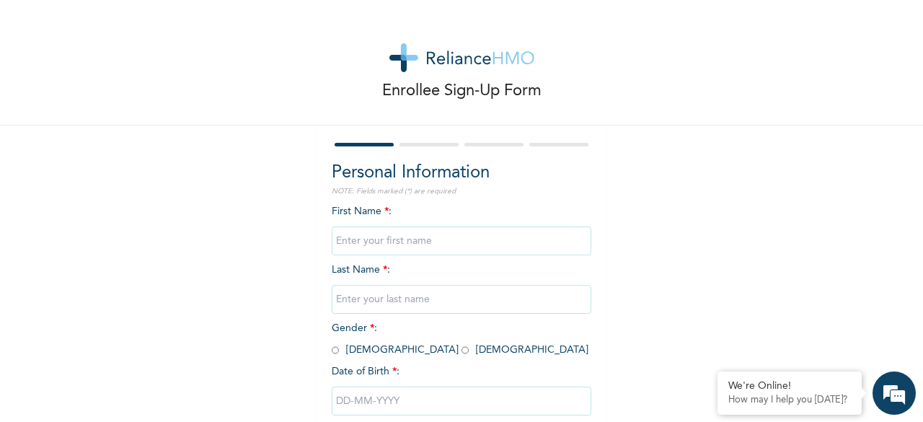
click at [400, 239] on input "text" at bounding box center [462, 241] width 260 height 29
type input "y"
type input "Yetunde"
click at [400, 296] on input "text" at bounding box center [462, 299] width 260 height 29
type input "Ajose"
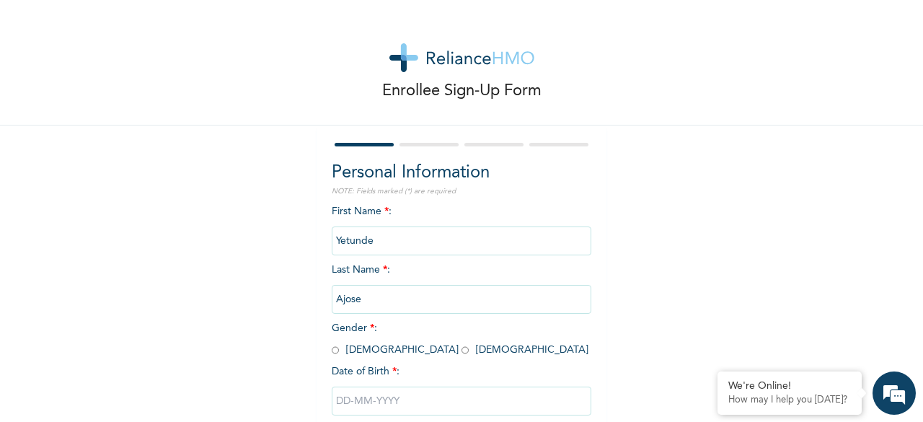
click at [462, 352] on input "radio" at bounding box center [465, 350] width 7 height 14
radio input "true"
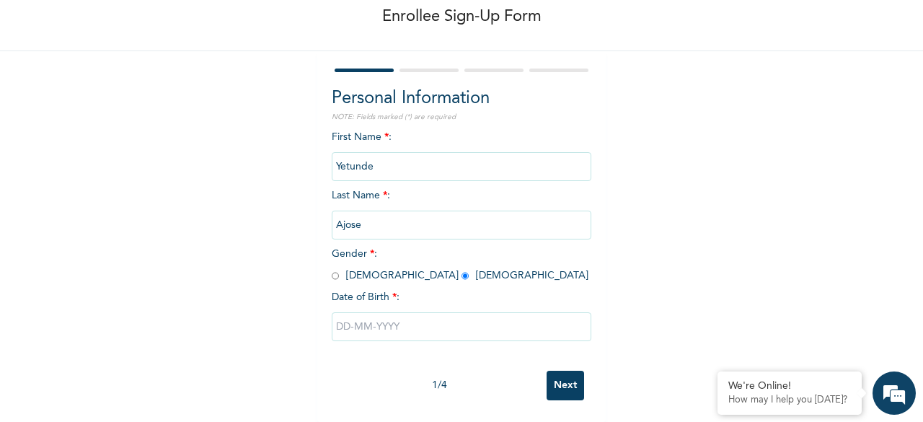
scroll to position [87, 0]
click at [371, 324] on input "text" at bounding box center [462, 326] width 260 height 29
select select "9"
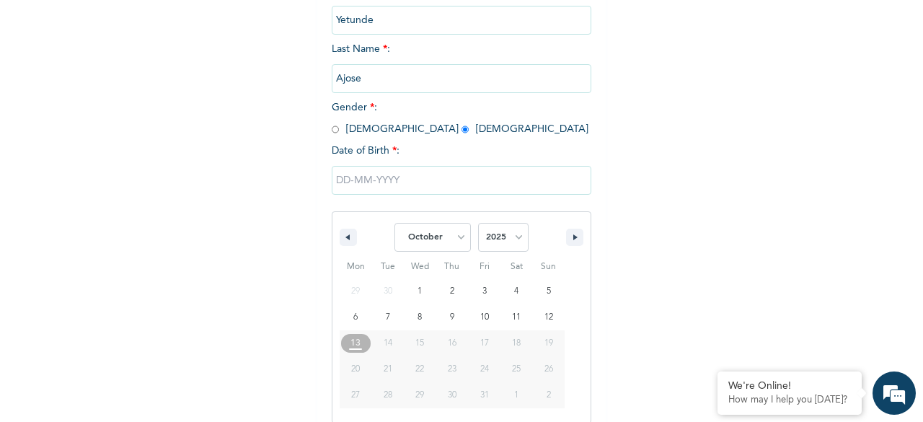
scroll to position [234, 0]
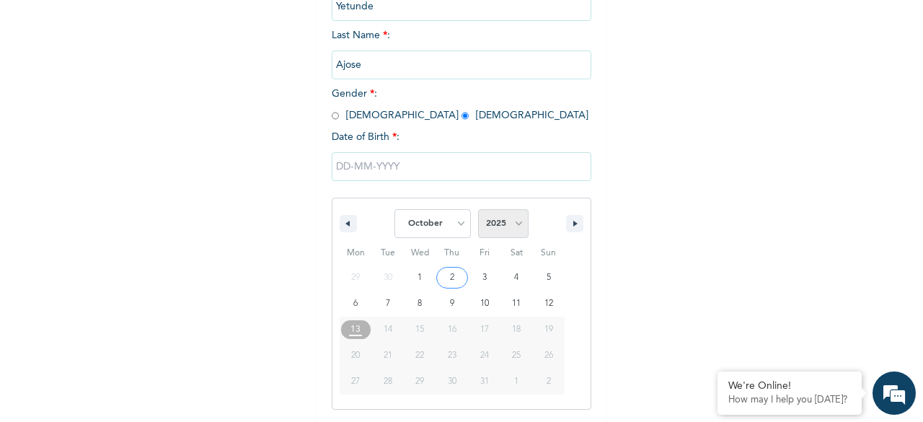
click at [514, 226] on select "2025 2024 2023 2022 2021 2020 2019 2018 2017 2016 2015 2014 2013 2012 2011 2010…" at bounding box center [503, 223] width 50 height 29
select select "1989"
click at [478, 211] on select "2025 2024 2023 2022 2021 2020 2019 2018 2017 2016 2015 2014 2013 2012 2011 2010…" at bounding box center [503, 223] width 50 height 29
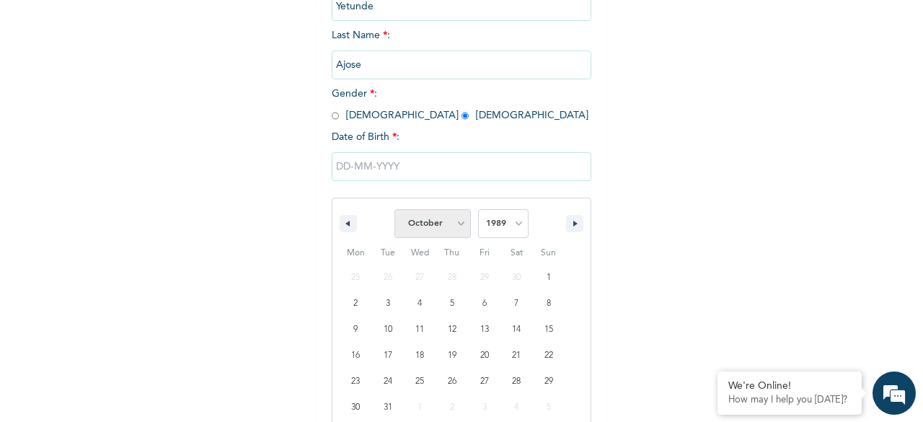
click at [457, 222] on select "January February March April May June July August September October November De…" at bounding box center [433, 223] width 76 height 29
select select "4"
click at [395, 211] on select "January February March April May June July August September October November De…" at bounding box center [433, 223] width 76 height 29
type input "05/19/1989"
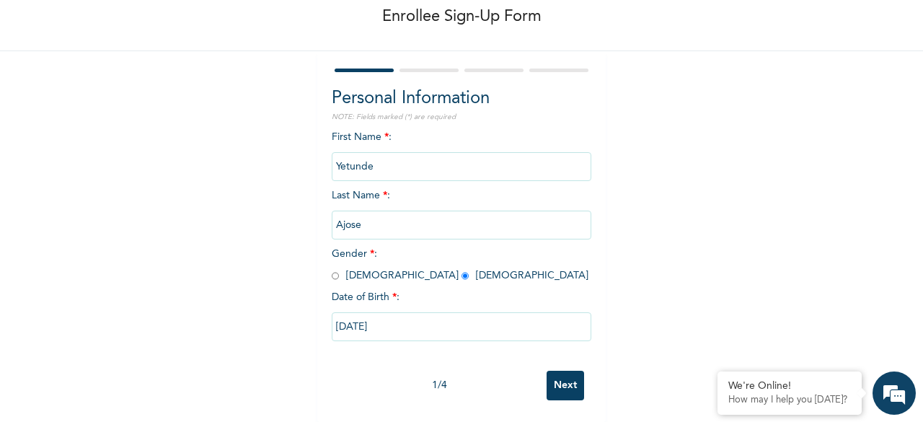
scroll to position [87, 0]
click at [554, 371] on input "Next" at bounding box center [566, 386] width 38 height 30
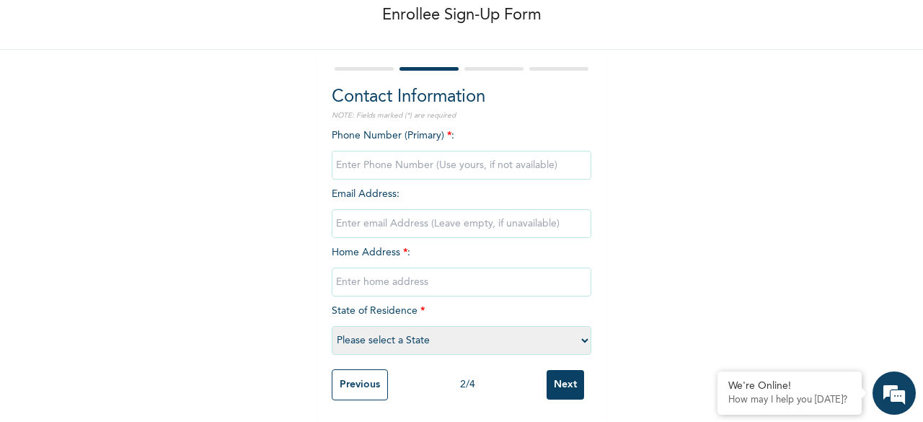
click at [417, 154] on input "phone" at bounding box center [462, 165] width 260 height 29
type input "08084745277"
click at [416, 216] on input "email" at bounding box center [462, 223] width 260 height 29
click at [408, 213] on input "agunsojuyetunde" at bounding box center [462, 223] width 260 height 29
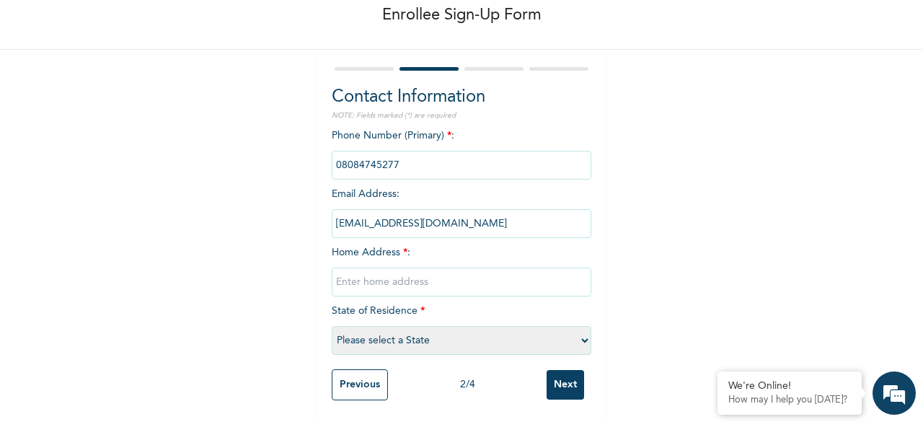
type input "agunsojuyetunde@gmail.com"
click at [414, 278] on input "text" at bounding box center [462, 282] width 260 height 29
type input "60 Kudebu Street Ijegun Lagos"
click at [387, 330] on select "Please select a State Abia Abuja (FCT) Adamawa Akwa Ibom Anambra Bauchi Bayelsa…" at bounding box center [462, 340] width 260 height 29
select select "25"
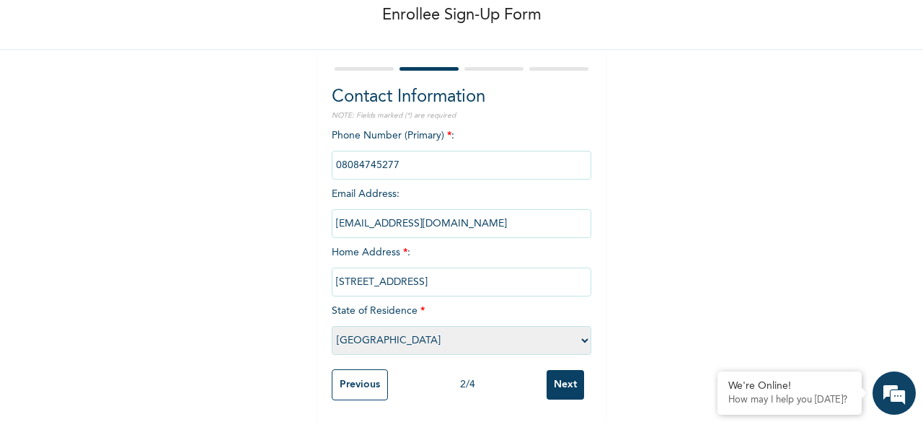
click at [332, 326] on select "Please select a State Abia Abuja (FCT) Adamawa Akwa Ibom Anambra Bauchi Bayelsa…" at bounding box center [462, 340] width 260 height 29
click at [553, 374] on input "Next" at bounding box center [566, 385] width 38 height 30
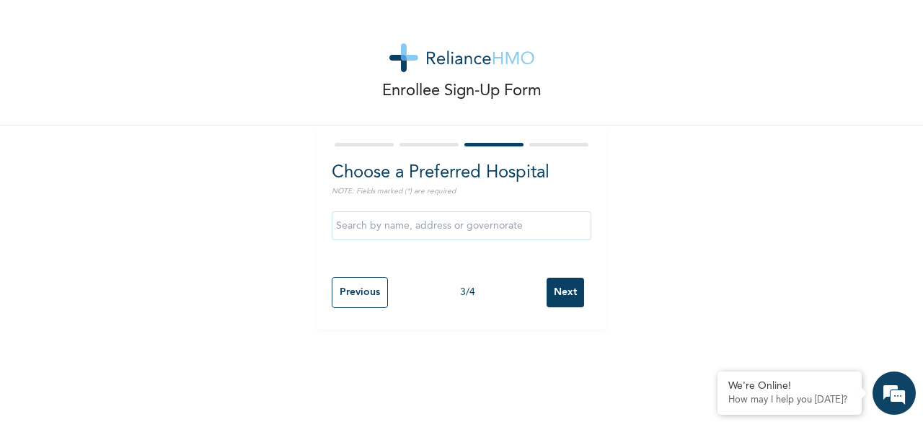
scroll to position [0, 0]
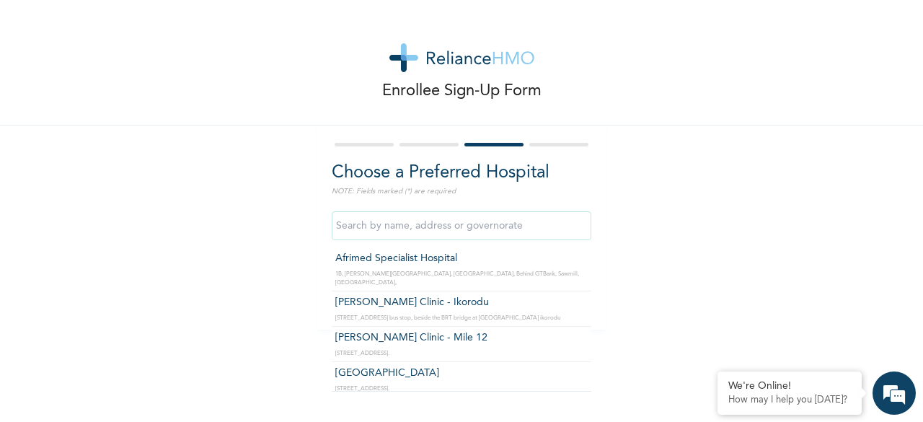
click at [426, 227] on input "text" at bounding box center [462, 225] width 260 height 29
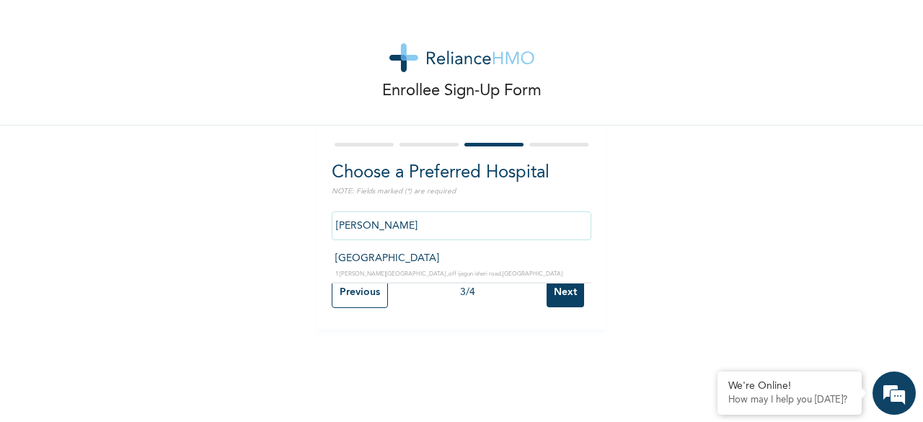
type input "Davestar Hospital"
click at [559, 291] on input "Next" at bounding box center [566, 293] width 38 height 30
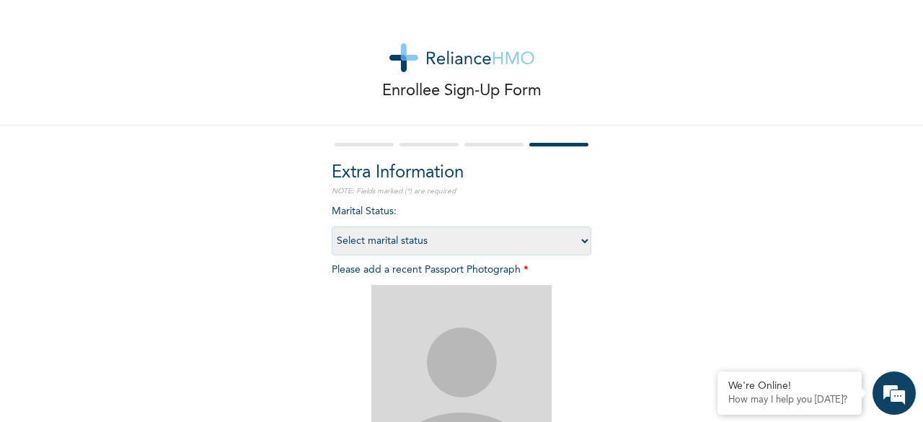
click at [553, 242] on select "Select marital status Single Married Divorced Widow/Widower" at bounding box center [462, 241] width 260 height 29
select select "2"
click at [332, 227] on select "Select marital status Single Married Divorced Widow/Widower" at bounding box center [462, 241] width 260 height 29
click at [456, 379] on img at bounding box center [462, 375] width 180 height 180
click at [426, 330] on img at bounding box center [462, 375] width 180 height 180
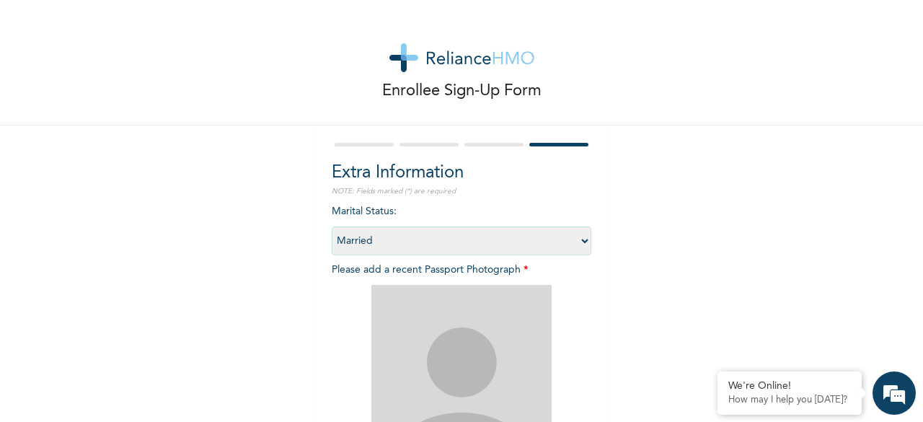
drag, startPoint x: 426, startPoint y: 330, endPoint x: 454, endPoint y: 354, distance: 37.4
click at [454, 354] on img at bounding box center [462, 375] width 180 height 180
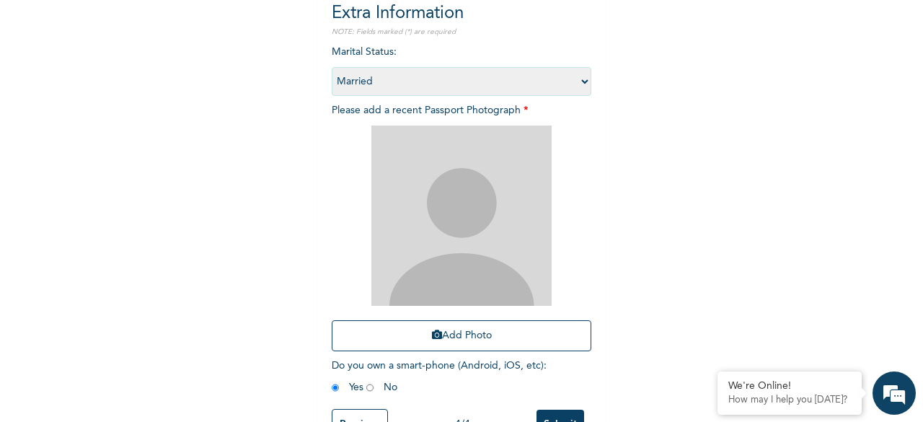
scroll to position [170, 0]
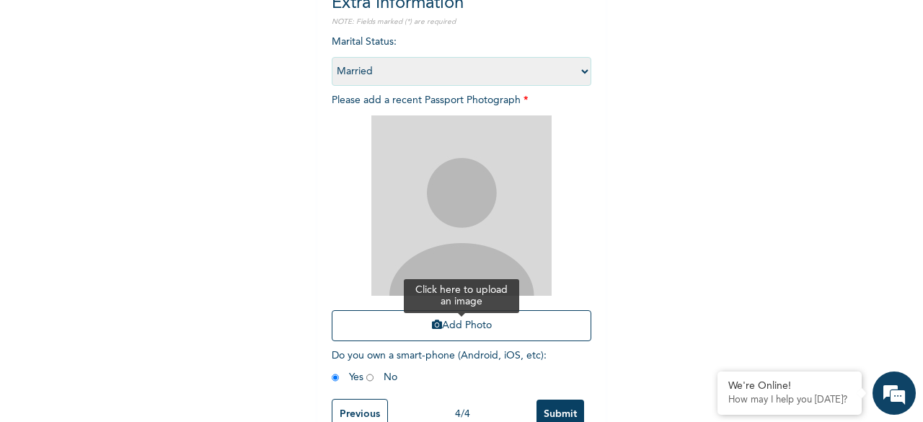
click at [449, 329] on button "Add Photo" at bounding box center [462, 325] width 260 height 31
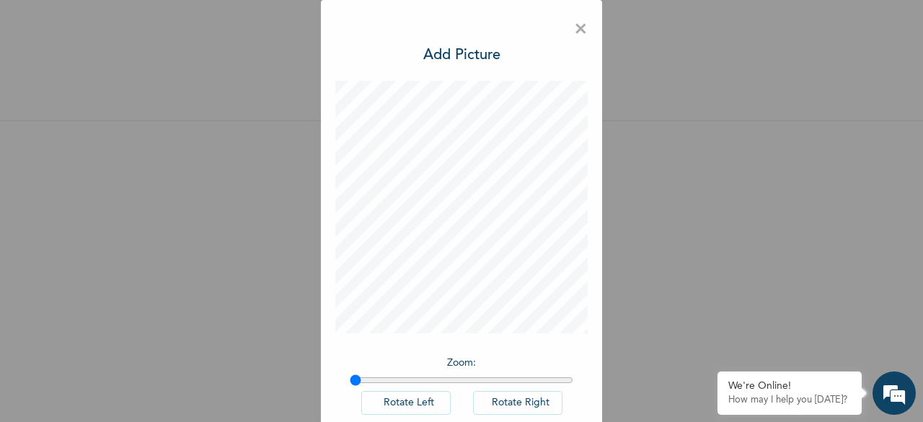
scroll to position [81, 0]
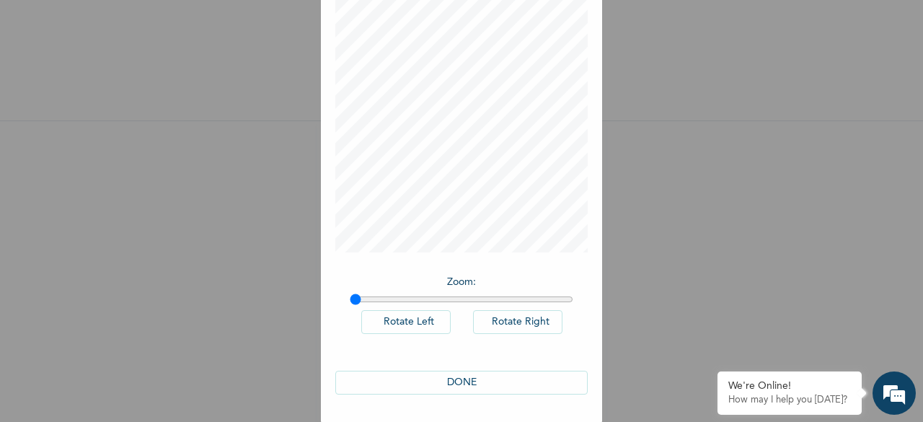
click at [466, 376] on button "DONE" at bounding box center [461, 383] width 252 height 24
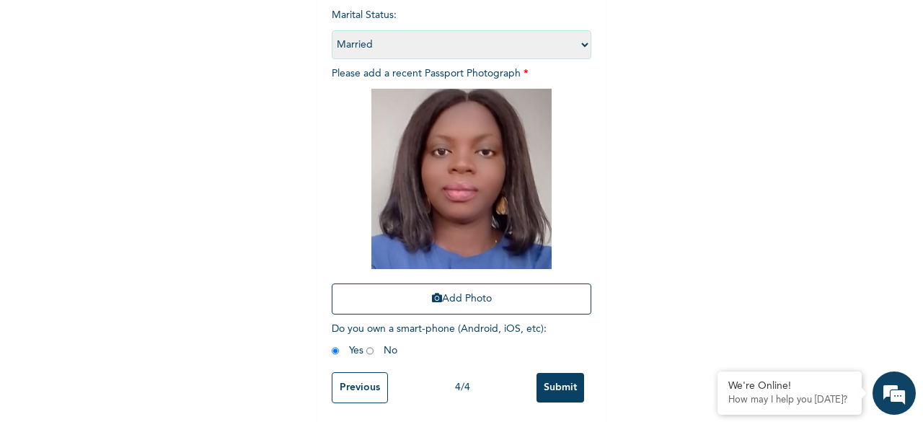
scroll to position [211, 0]
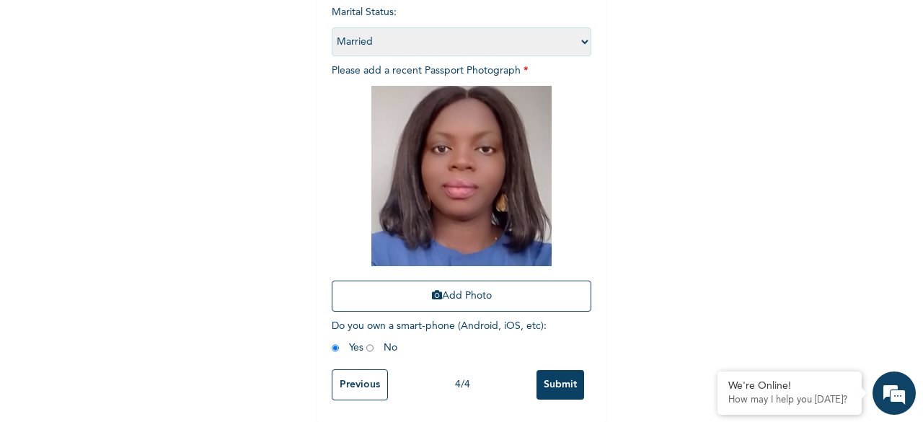
click at [563, 372] on input "Submit" at bounding box center [561, 385] width 48 height 30
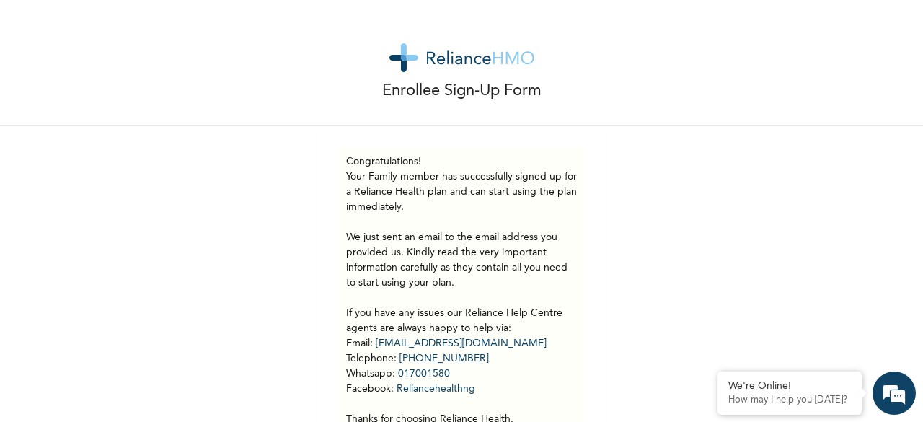
scroll to position [86, 0]
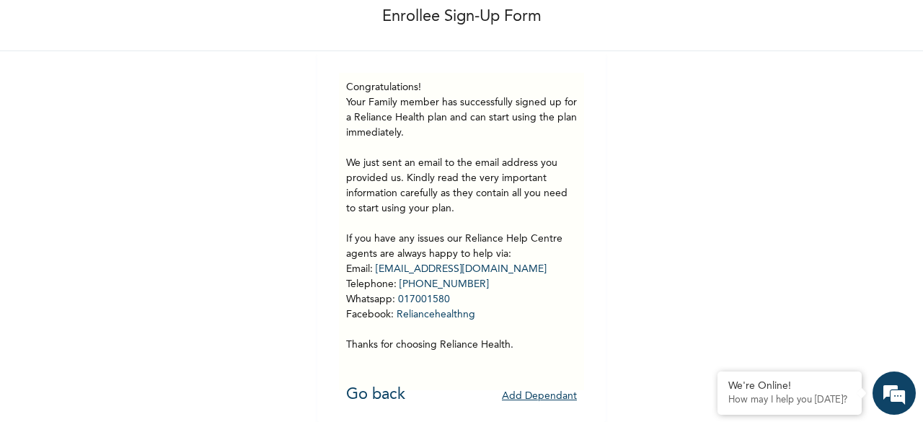
click at [534, 385] on button "Add Dependant" at bounding box center [539, 396] width 75 height 22
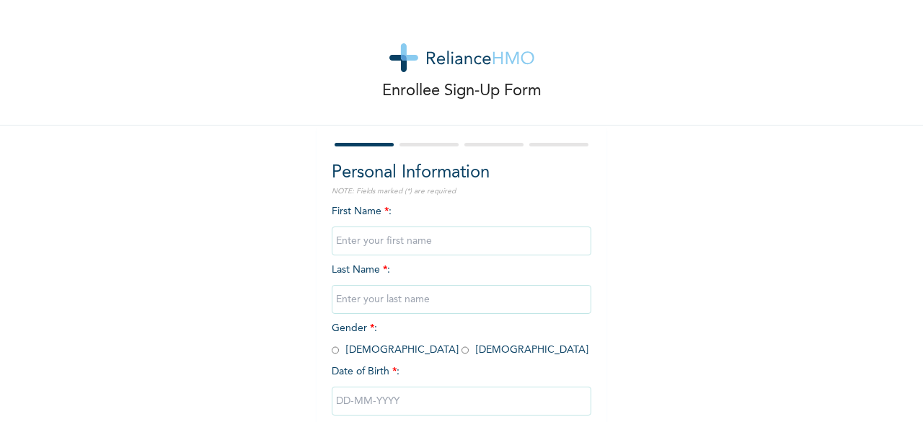
click at [403, 237] on input "text" at bounding box center [462, 241] width 260 height 29
type input "Anjolaoluwa"
click at [410, 308] on input "text" at bounding box center [462, 299] width 260 height 29
type input "Ajose"
click at [462, 349] on input "radio" at bounding box center [465, 350] width 7 height 14
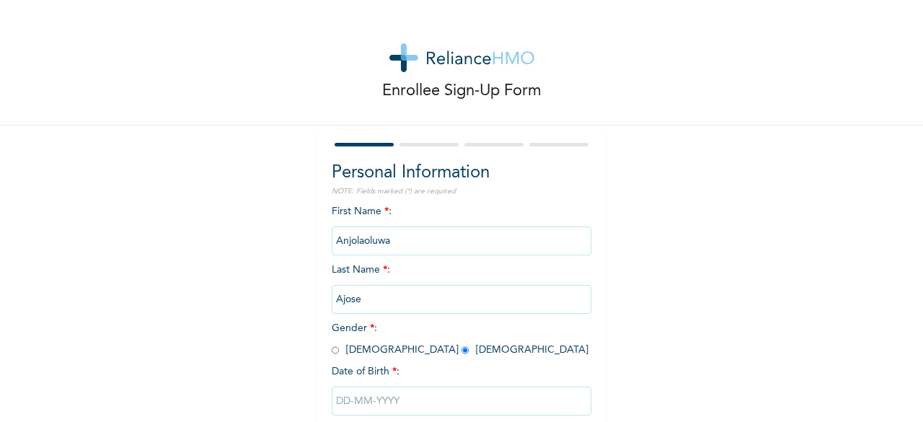
radio input "true"
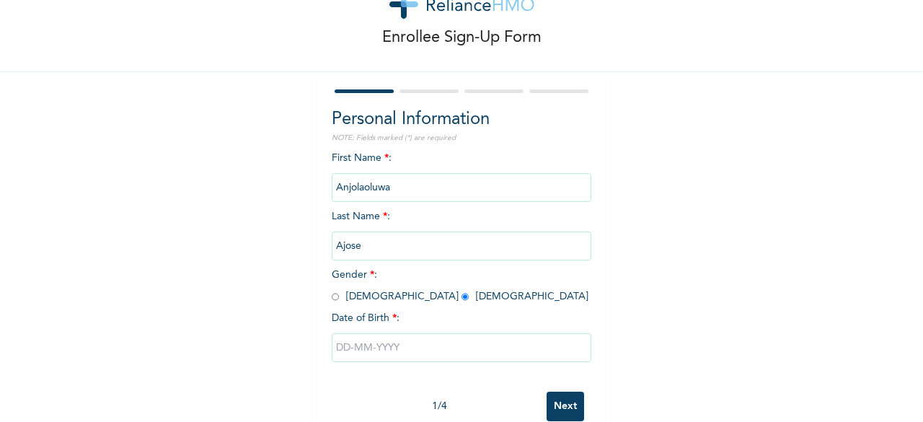
scroll to position [87, 0]
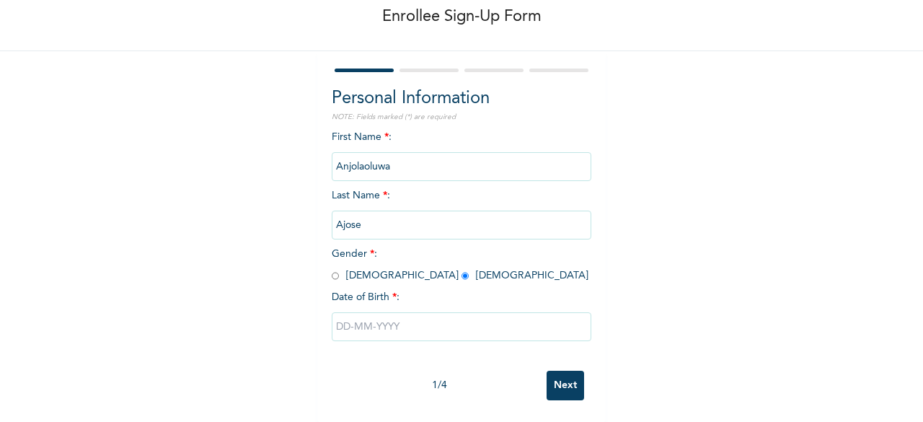
click at [377, 313] on input "text" at bounding box center [462, 326] width 260 height 29
select select "9"
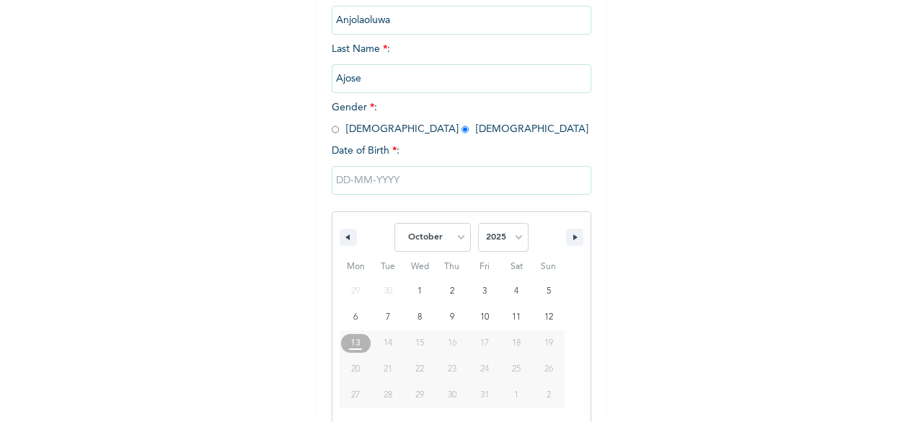
scroll to position [234, 0]
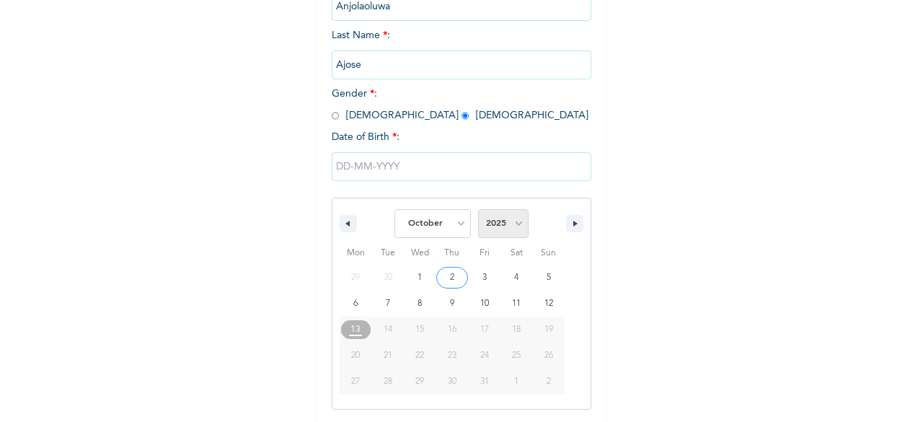
click at [515, 220] on select "2025 2024 2023 2022 2021 2020 2019 2018 2017 2016 2015 2014 2013 2012 2011 2010…" at bounding box center [503, 223] width 50 height 29
select select "2021"
click at [478, 211] on select "2025 2024 2023 2022 2021 2020 2019 2018 2017 2016 2015 2014 2013 2012 2011 2010…" at bounding box center [503, 223] width 50 height 29
click at [453, 232] on select "January February March April May June July August September October November De…" at bounding box center [433, 223] width 76 height 29
select select "1"
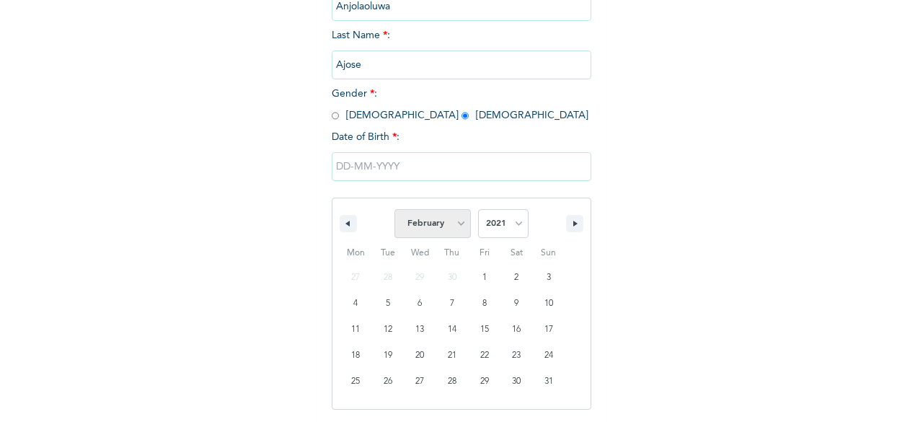
click at [395, 211] on select "January February March April May June July August September October November De…" at bounding box center [433, 223] width 76 height 29
type input "02/18/2021"
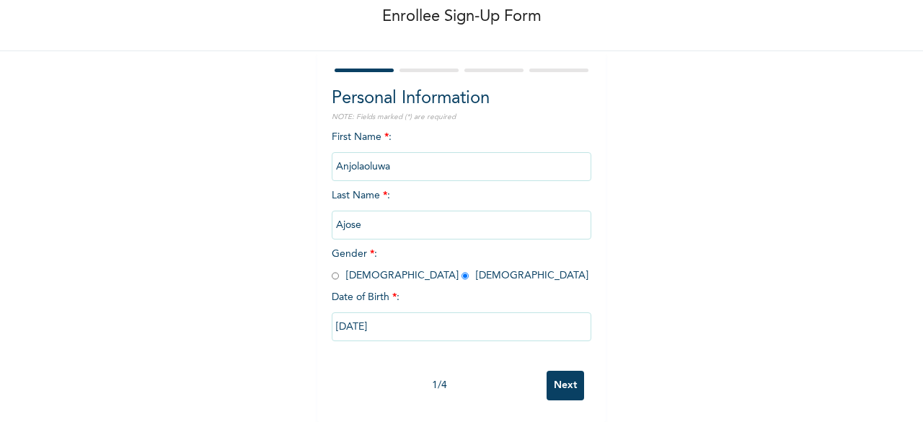
click at [567, 376] on input "Next" at bounding box center [566, 386] width 38 height 30
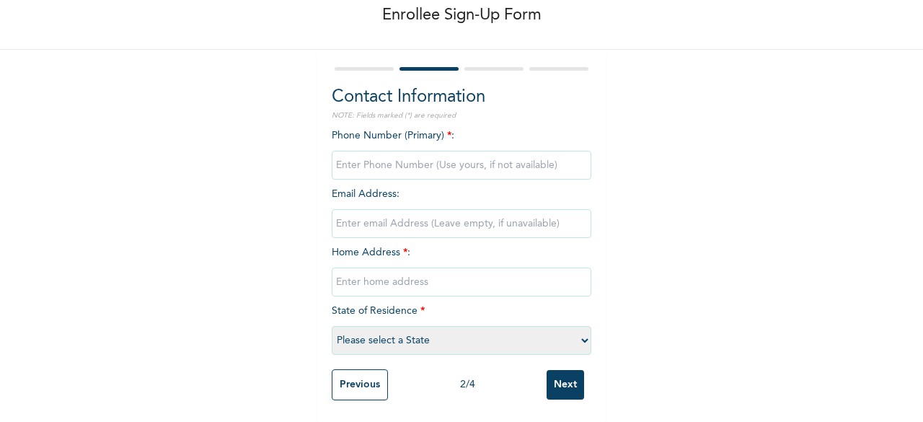
click at [446, 152] on input "phone" at bounding box center [462, 165] width 260 height 29
type input "08084745477"
click at [447, 213] on input "email" at bounding box center [462, 223] width 260 height 29
click at [385, 209] on input "60 kudebu street Ijegun Lagos" at bounding box center [462, 223] width 260 height 29
click at [351, 212] on input "60 kudebu Street Ijegun Lagos" at bounding box center [462, 223] width 260 height 29
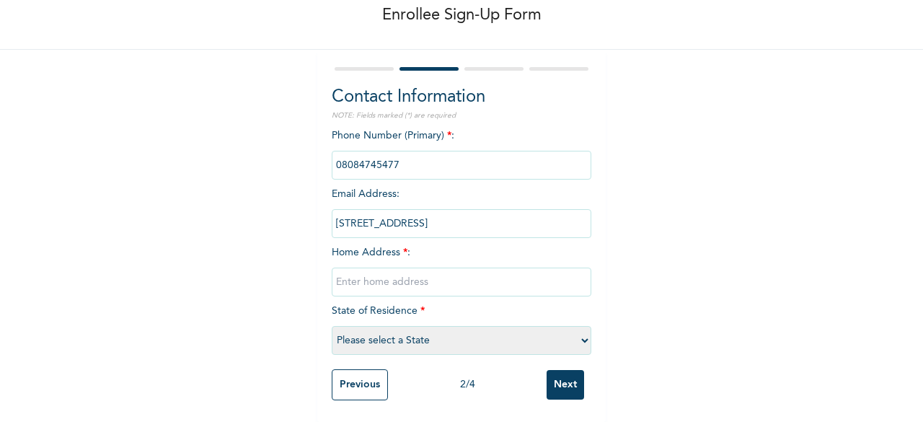
type input "60 Kudebu Street Ijegun Lagos"
click at [391, 276] on input "text" at bounding box center [462, 282] width 260 height 29
type input "A"
drag, startPoint x: 475, startPoint y: 215, endPoint x: 329, endPoint y: 223, distance: 145.9
click at [332, 223] on input "60 Kudebu Street Ijegun Lagos" at bounding box center [462, 223] width 260 height 29
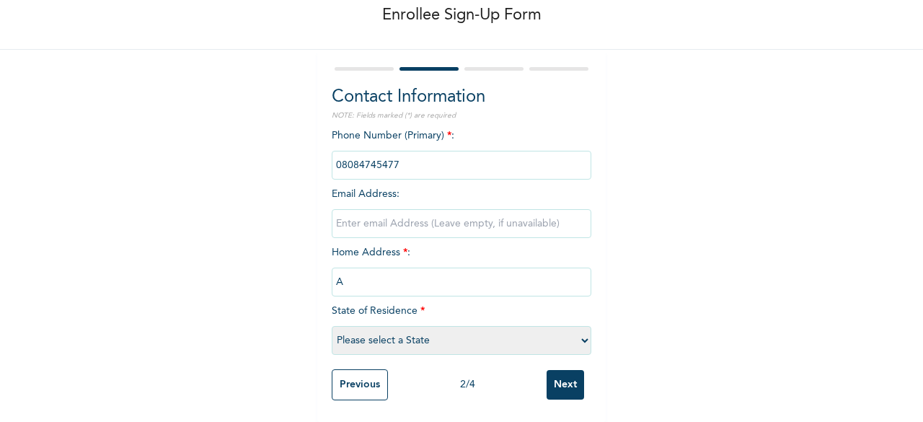
click at [359, 273] on input "A" at bounding box center [462, 282] width 260 height 29
click at [354, 271] on input "text" at bounding box center [462, 282] width 260 height 29
paste input "60 Kudebu Street Ijegun Lagos"
type input "60 Kudebu Street Ijegun Lagos"
click at [434, 330] on select "Please select a State Abia Abuja (FCT) Adamawa Akwa Ibom Anambra Bauchi Bayelsa…" at bounding box center [462, 340] width 260 height 29
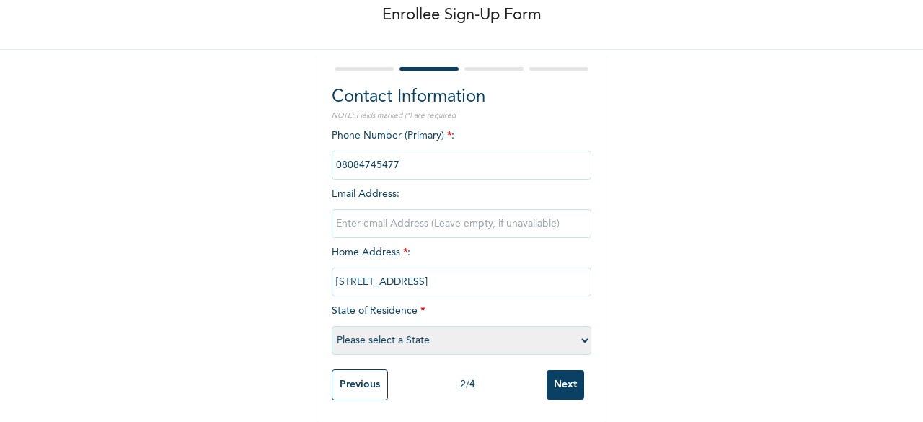
select select "25"
click at [332, 326] on select "Please select a State Abia Abuja (FCT) Adamawa Akwa Ibom Anambra Bauchi Bayelsa…" at bounding box center [462, 340] width 260 height 29
click at [564, 370] on input "Next" at bounding box center [566, 385] width 38 height 30
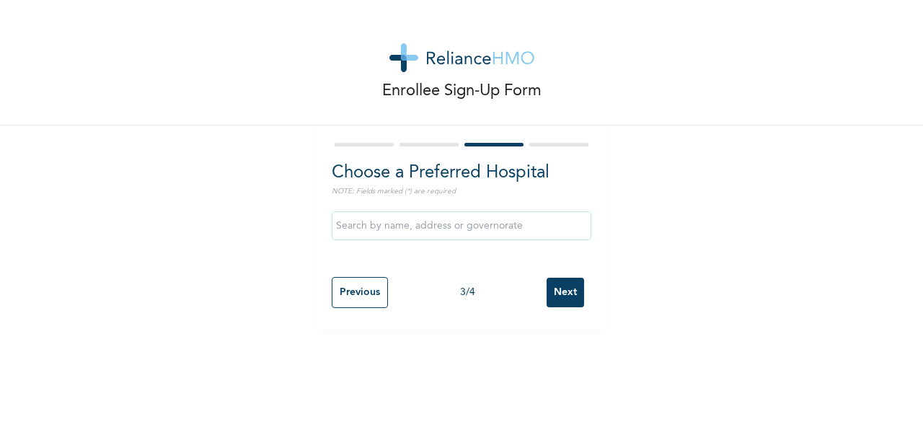
click at [556, 287] on input "Next" at bounding box center [566, 293] width 38 height 30
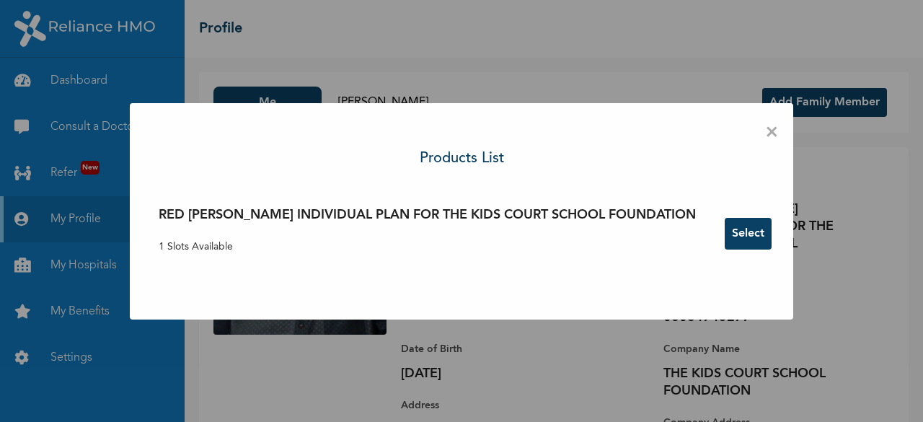
click at [727, 240] on button "Select" at bounding box center [748, 234] width 47 height 32
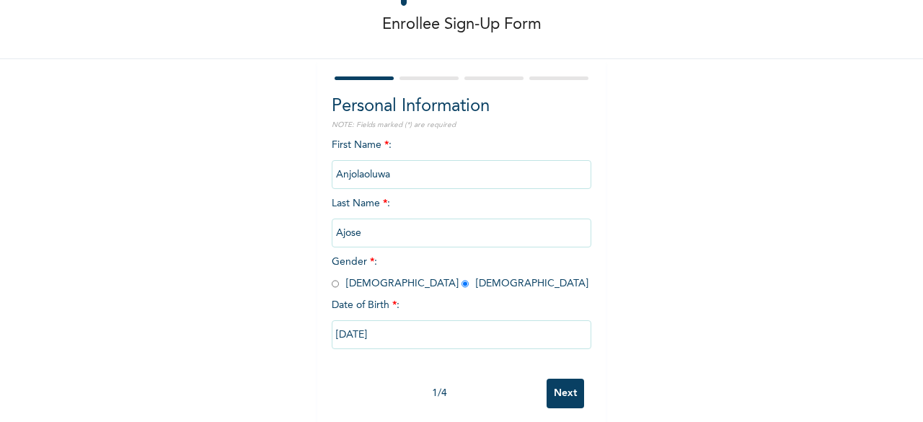
scroll to position [87, 0]
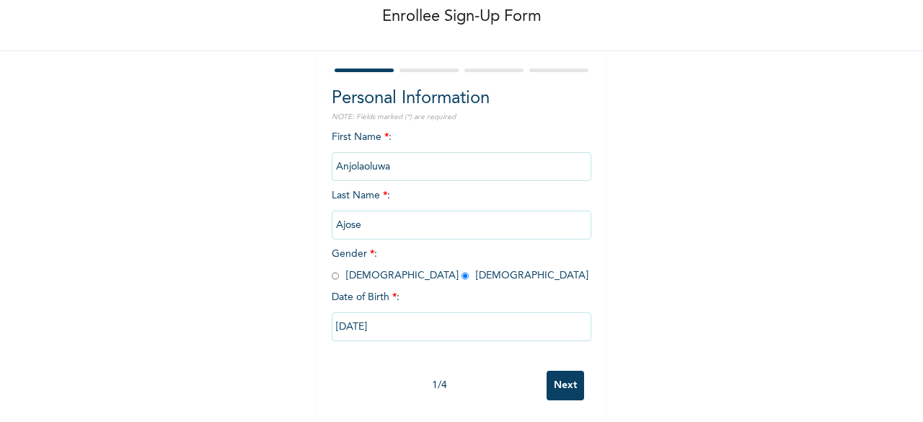
click at [553, 373] on input "Next" at bounding box center [566, 386] width 38 height 30
select select "25"
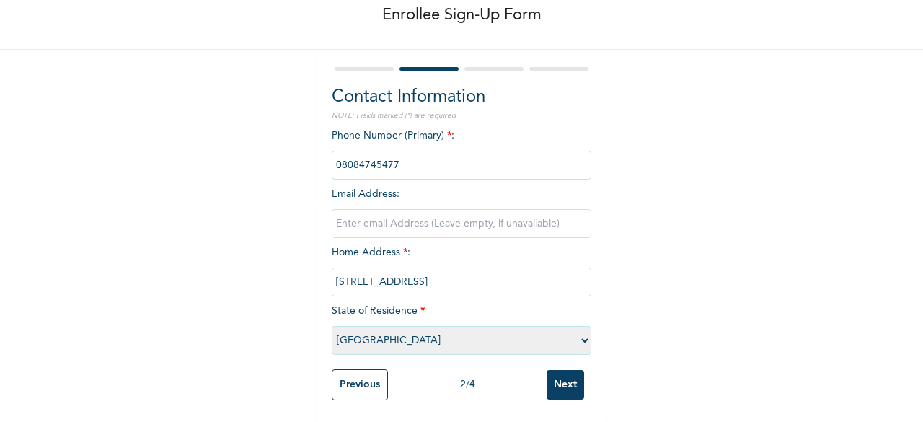
click at [361, 211] on input "email" at bounding box center [462, 223] width 260 height 29
type input "A"
click at [372, 213] on input "agunsojuyetude" at bounding box center [462, 223] width 260 height 29
click at [392, 213] on input "agunsojuyetude" at bounding box center [462, 223] width 260 height 29
click at [425, 209] on input "agunsojuyetunde" at bounding box center [462, 223] width 260 height 29
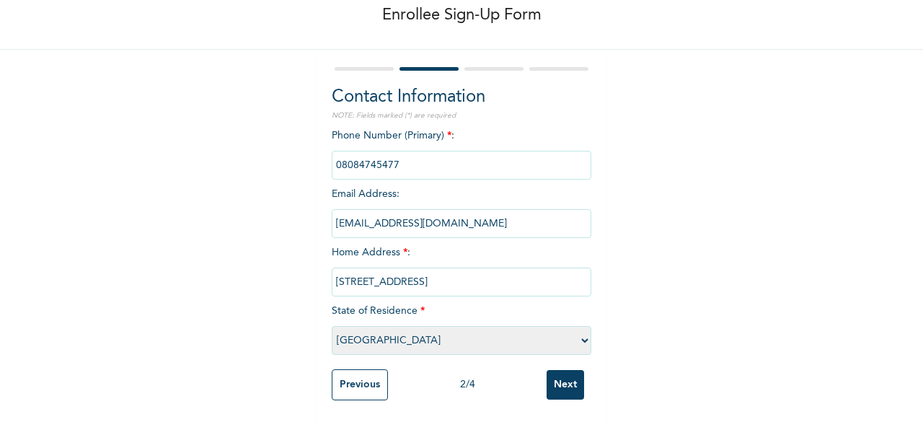
type input "agunsojuyetunde@gmail.com"
click at [565, 373] on input "Next" at bounding box center [566, 385] width 38 height 30
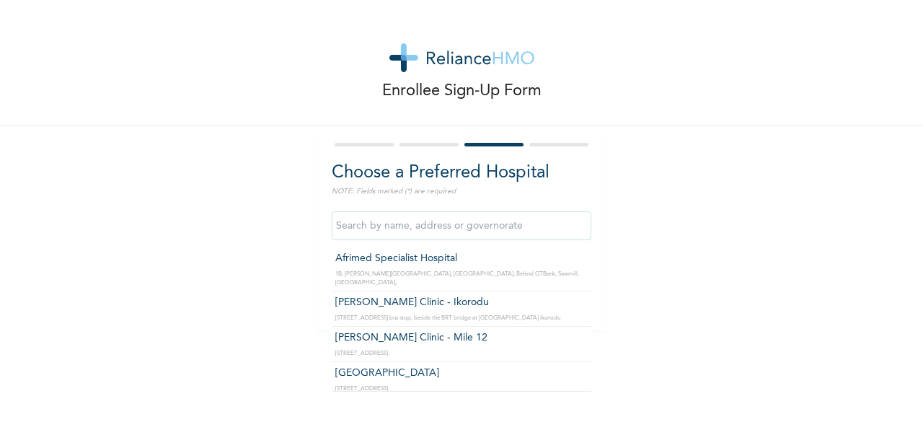
click at [442, 226] on input "text" at bounding box center [462, 225] width 260 height 29
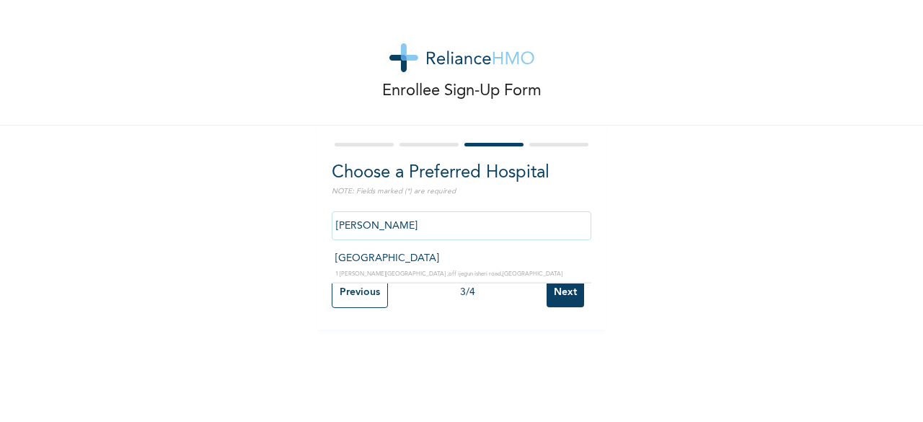
type input "Davestar Hospital"
click at [552, 294] on input "Next" at bounding box center [566, 293] width 38 height 30
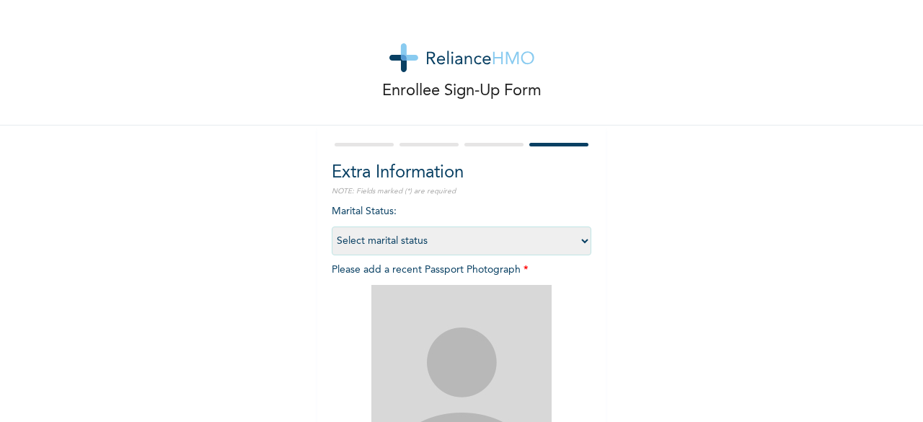
click at [579, 240] on select "Select marital status Single Married Divorced Widow/Widower" at bounding box center [462, 241] width 260 height 29
select select "1"
click at [332, 227] on select "Select marital status Single Married Divorced Widow/Widower" at bounding box center [462, 241] width 260 height 29
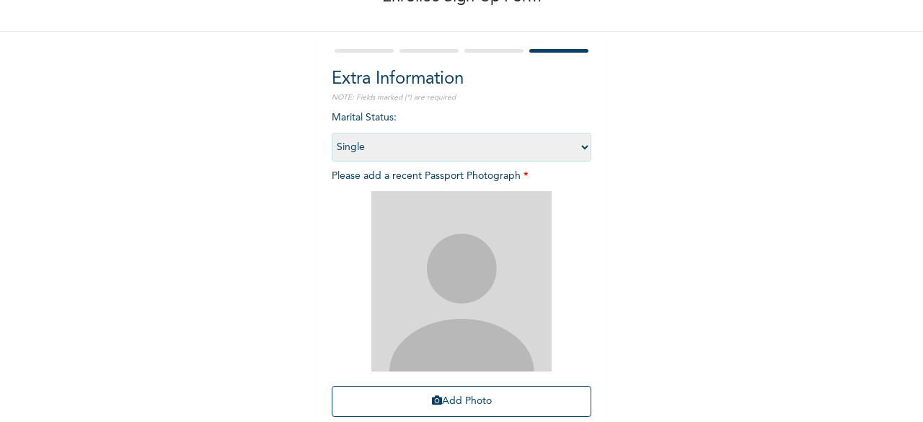
scroll to position [98, 0]
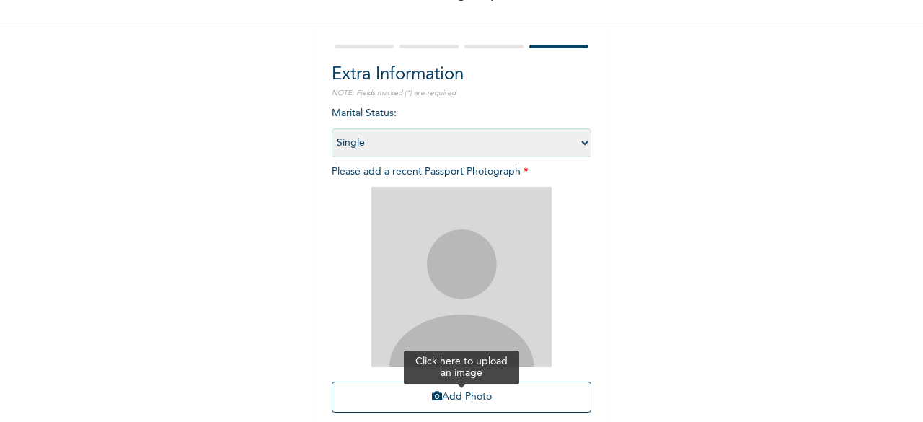
click at [443, 410] on button "Add Photo" at bounding box center [462, 397] width 260 height 31
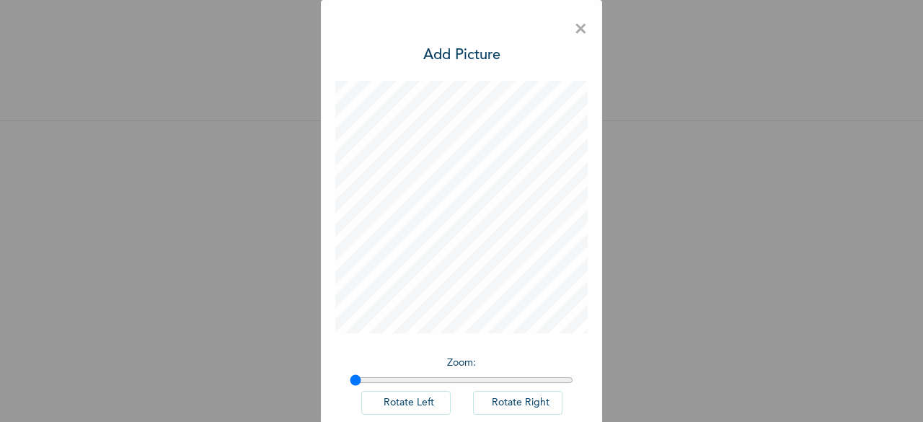
scroll to position [16, 0]
click at [410, 395] on button "Rotate Left" at bounding box center [405, 403] width 89 height 24
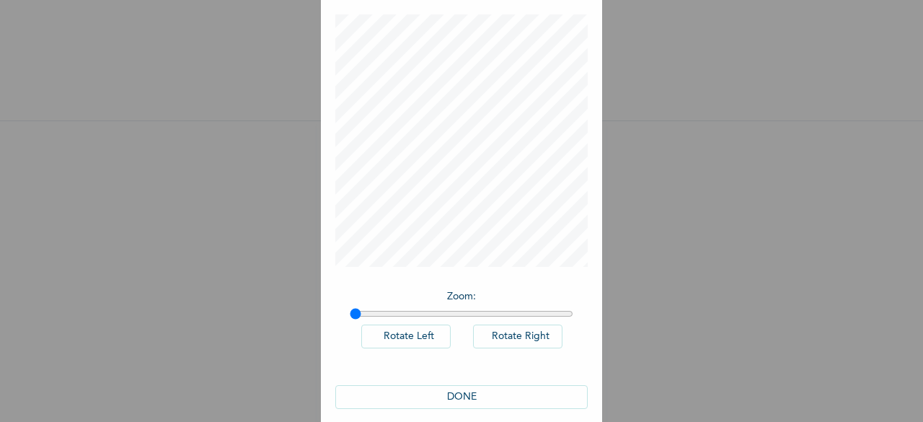
scroll to position [81, 0]
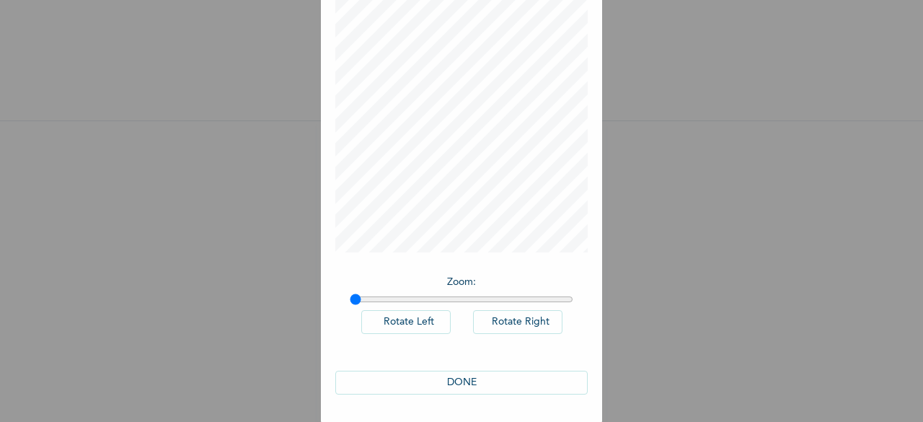
click at [467, 379] on button "DONE" at bounding box center [461, 383] width 252 height 24
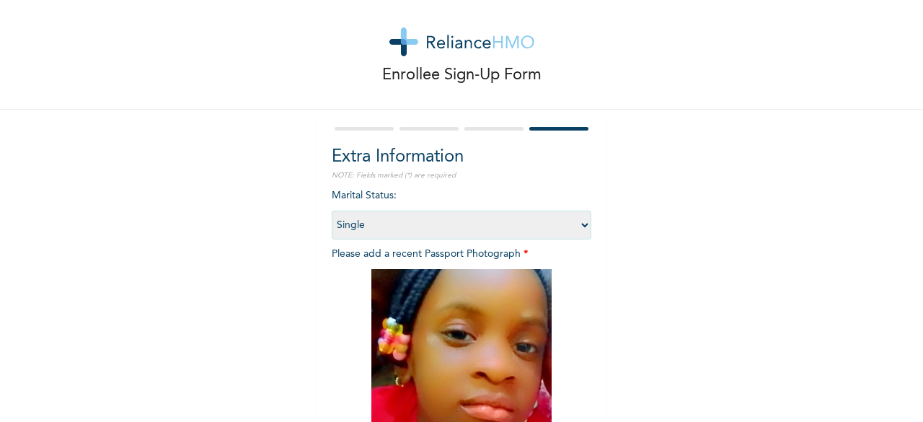
scroll to position [211, 0]
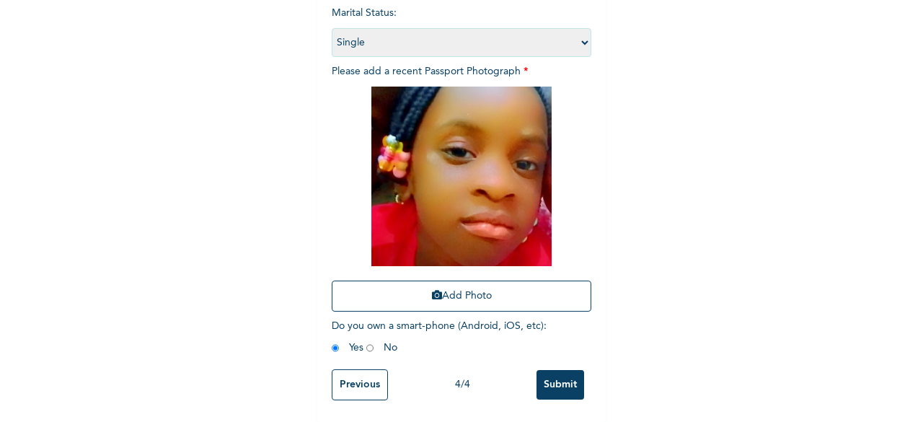
click at [561, 378] on input "Submit" at bounding box center [561, 385] width 48 height 30
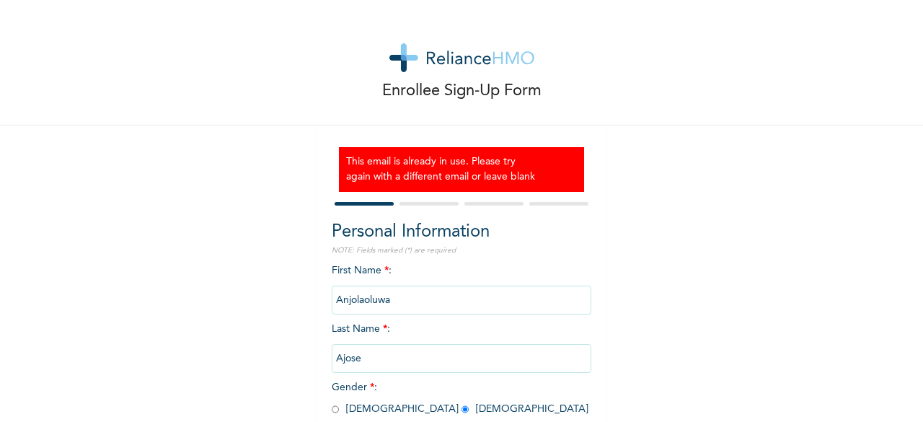
scroll to position [146, 0]
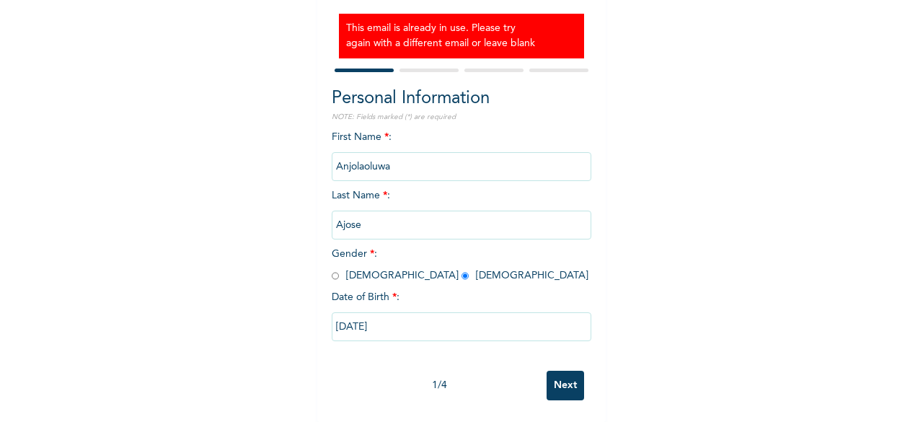
click at [560, 373] on input "Next" at bounding box center [566, 386] width 38 height 30
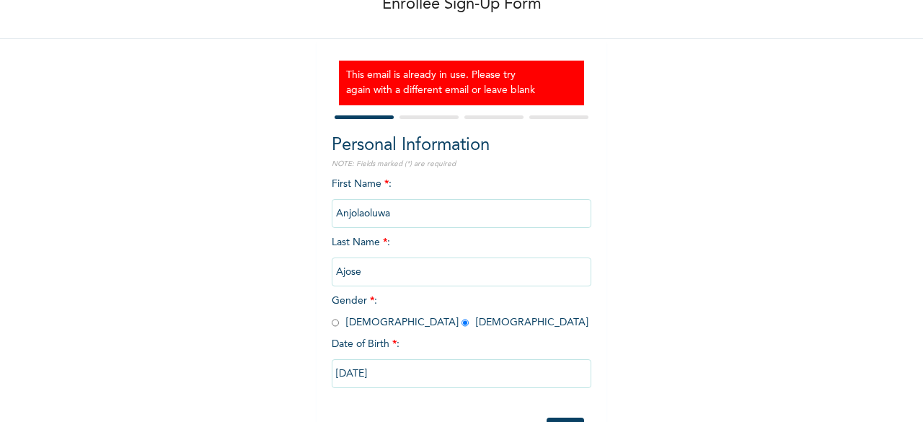
select select "25"
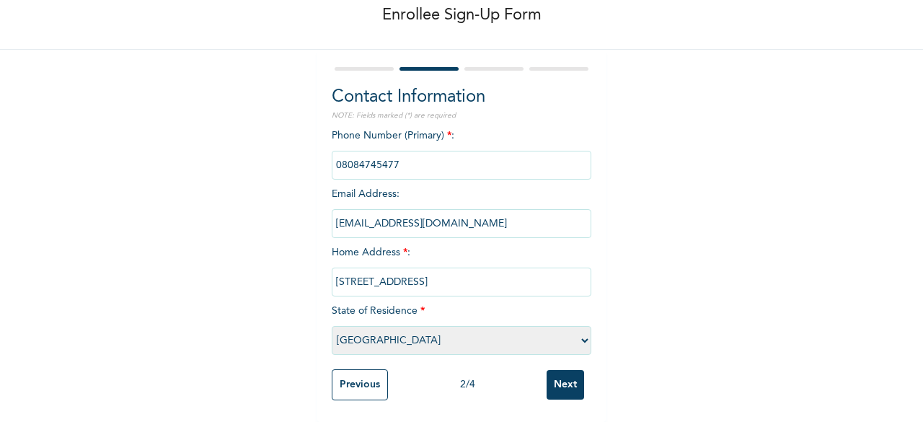
click at [408, 214] on input "agunsojuyetunde@gmail.com" at bounding box center [462, 223] width 260 height 29
click at [332, 210] on input "@gmail.com" at bounding box center [462, 223] width 260 height 29
click at [405, 211] on input "@gmail.com" at bounding box center [462, 223] width 260 height 29
type input "@"
type input "olamide.ajose@kidscourtschool.com"
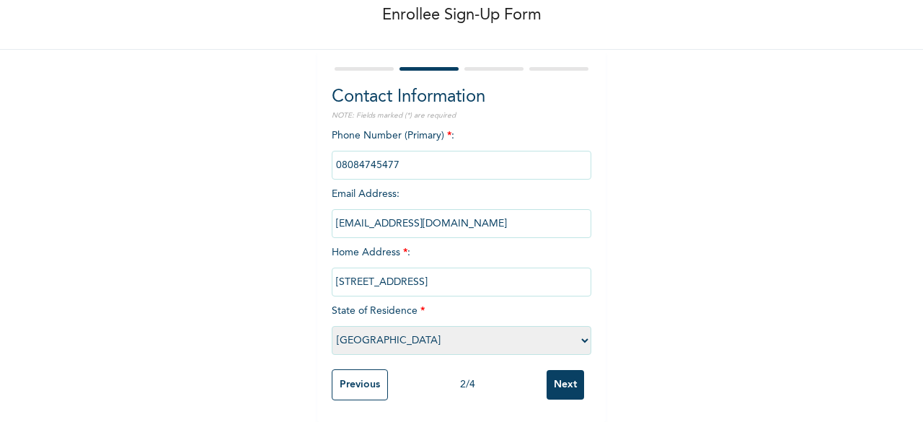
click at [563, 378] on input "Next" at bounding box center [566, 385] width 38 height 30
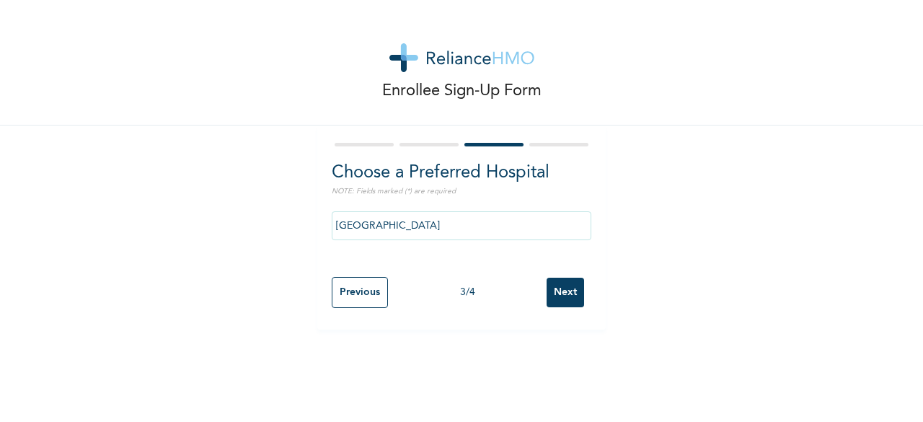
scroll to position [0, 0]
click at [572, 291] on input "Next" at bounding box center [566, 293] width 38 height 30
select select "1"
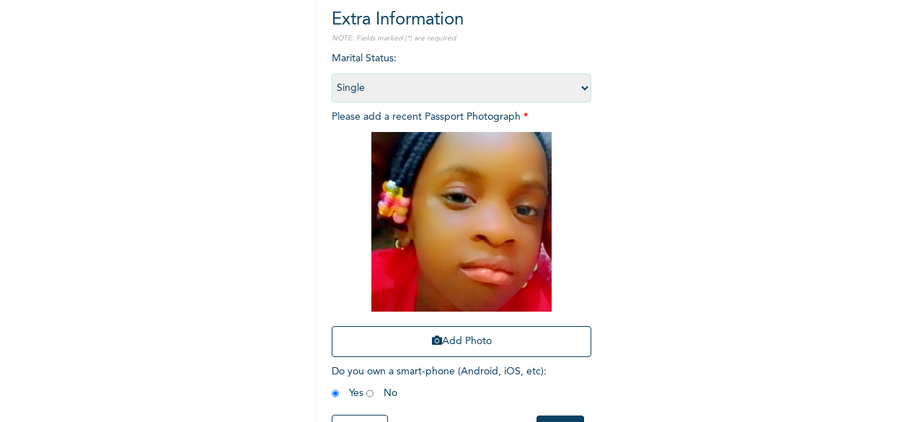
scroll to position [211, 0]
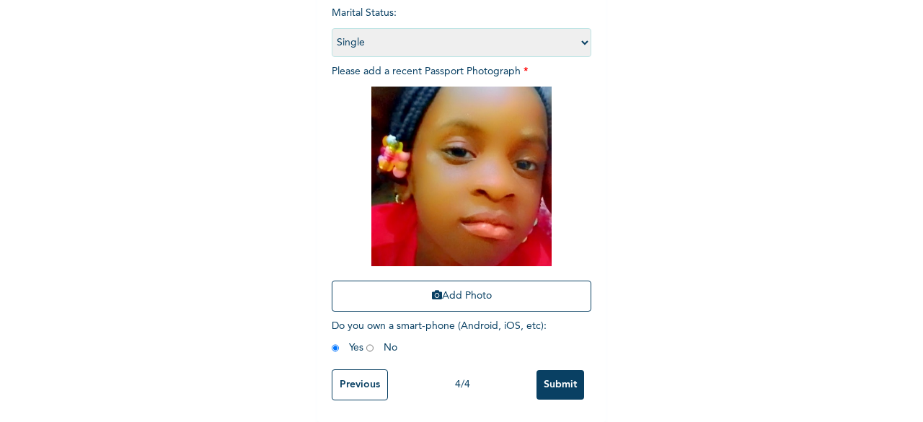
click at [550, 372] on input "Submit" at bounding box center [561, 385] width 48 height 30
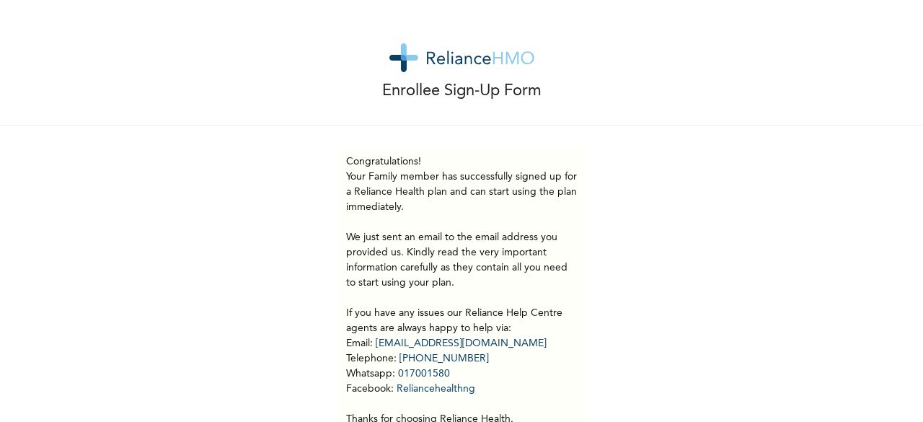
scroll to position [86, 0]
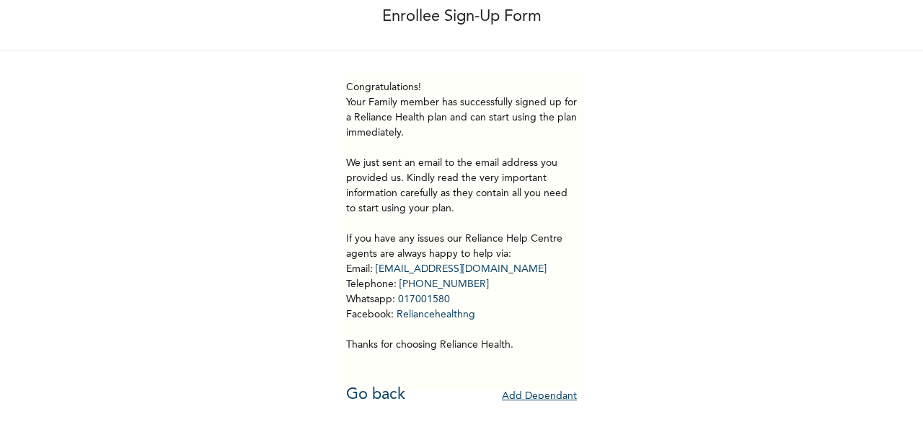
click at [524, 386] on button "Add Dependant" at bounding box center [539, 396] width 75 height 22
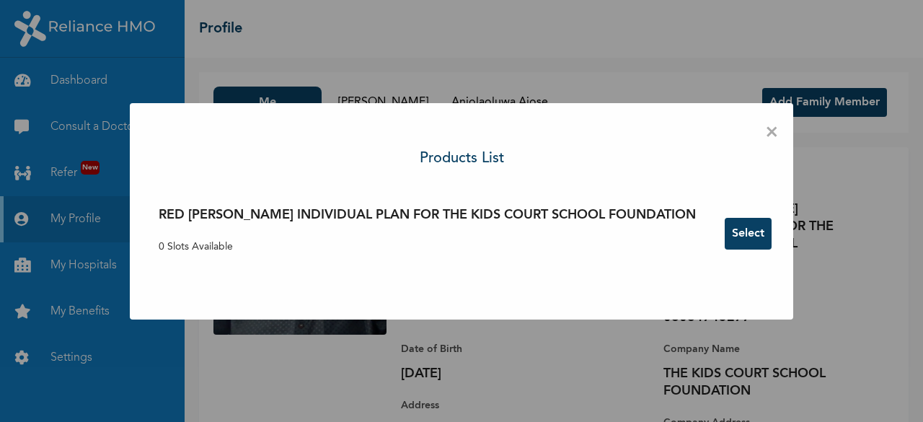
click at [765, 134] on span "×" at bounding box center [772, 133] width 14 height 30
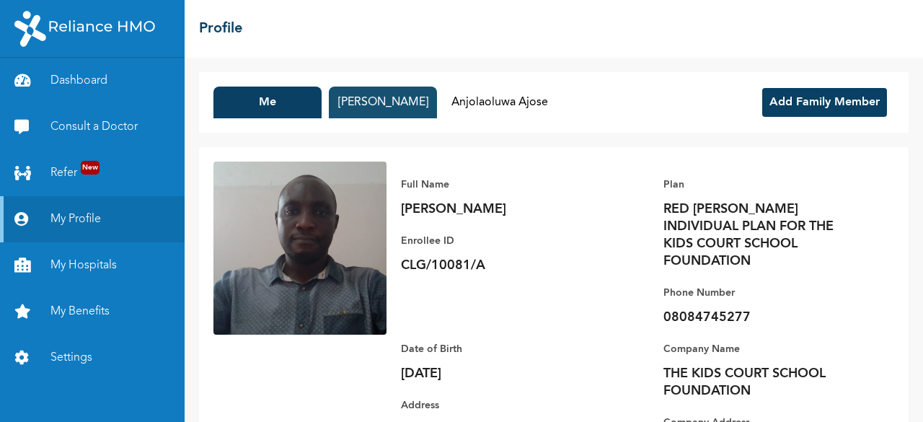
click at [387, 102] on button "[PERSON_NAME]" at bounding box center [383, 103] width 108 height 32
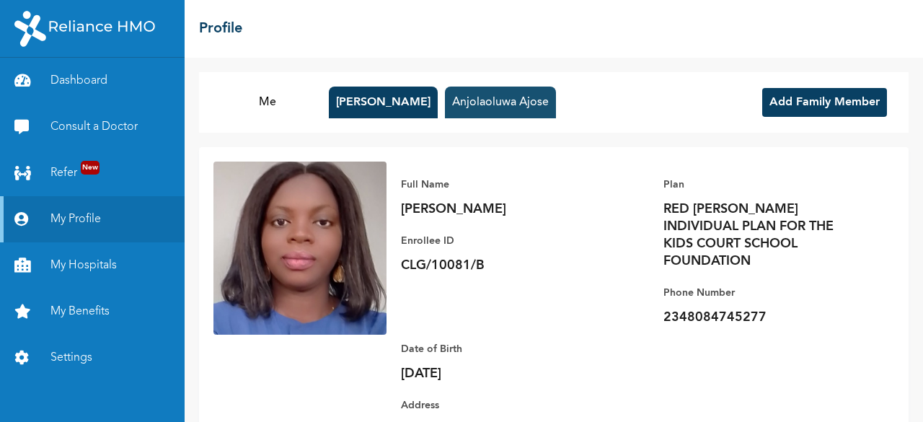
click at [493, 105] on button "Anjolaoluwa Ajose" at bounding box center [500, 103] width 111 height 32
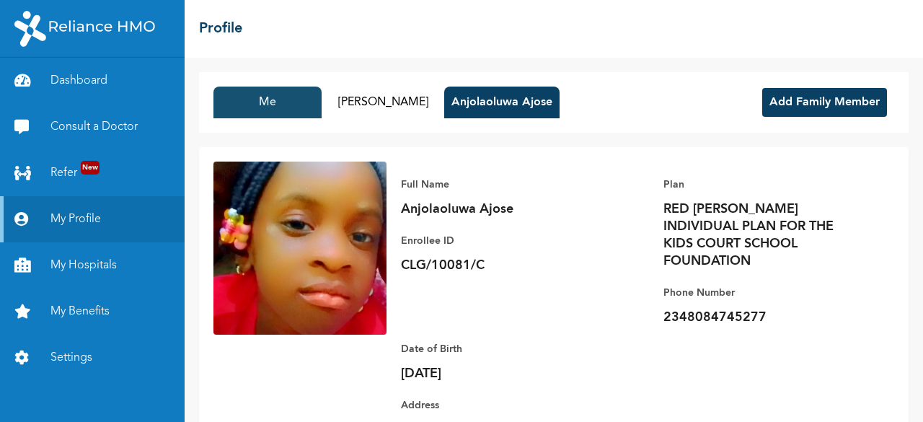
click at [297, 97] on button "Me" at bounding box center [268, 103] width 108 height 32
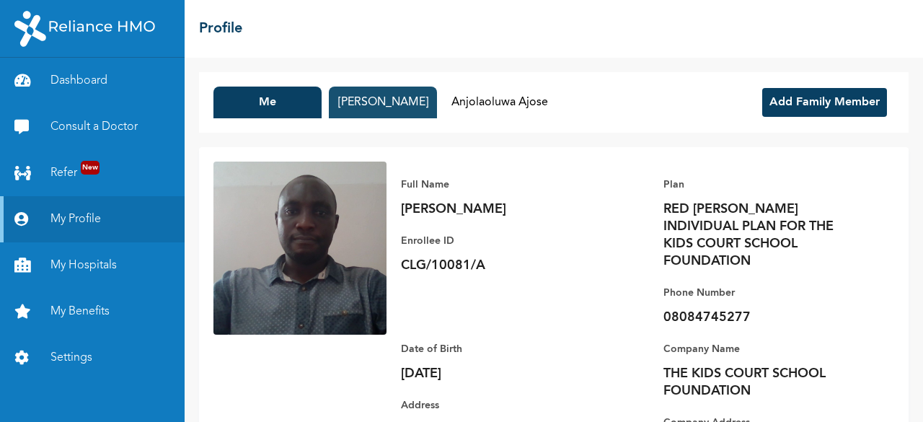
click at [368, 102] on button "[PERSON_NAME]" at bounding box center [383, 103] width 108 height 32
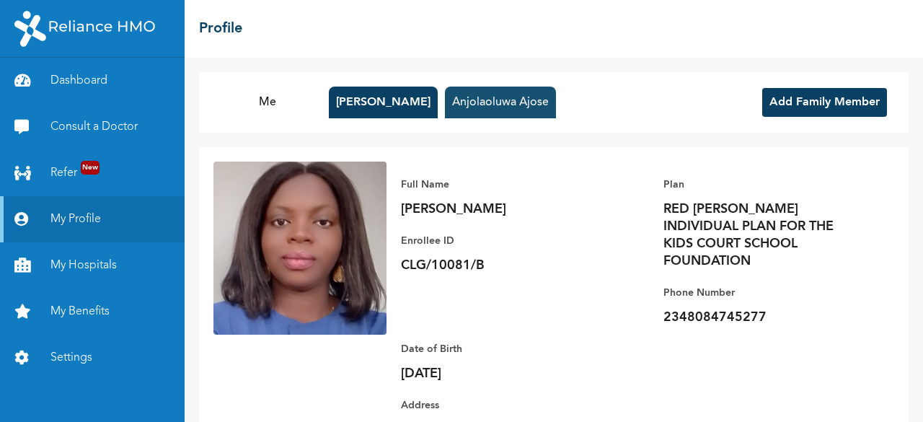
click at [473, 96] on button "Anjolaoluwa Ajose" at bounding box center [500, 103] width 111 height 32
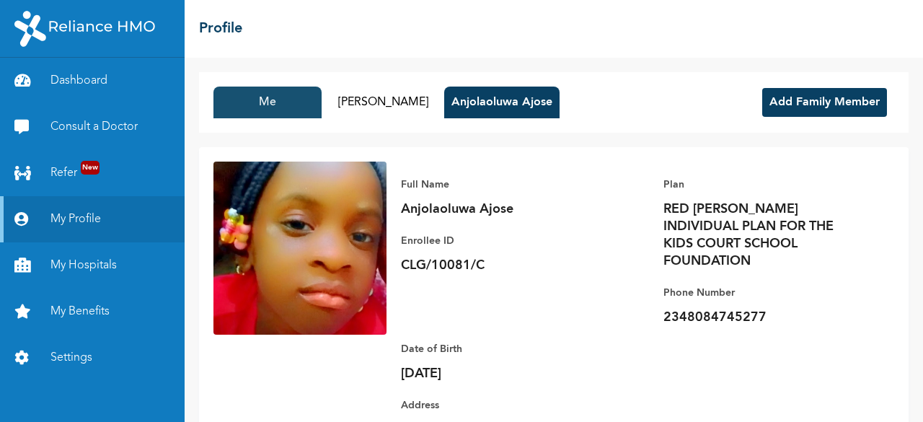
click at [272, 105] on button "Me" at bounding box center [268, 103] width 108 height 32
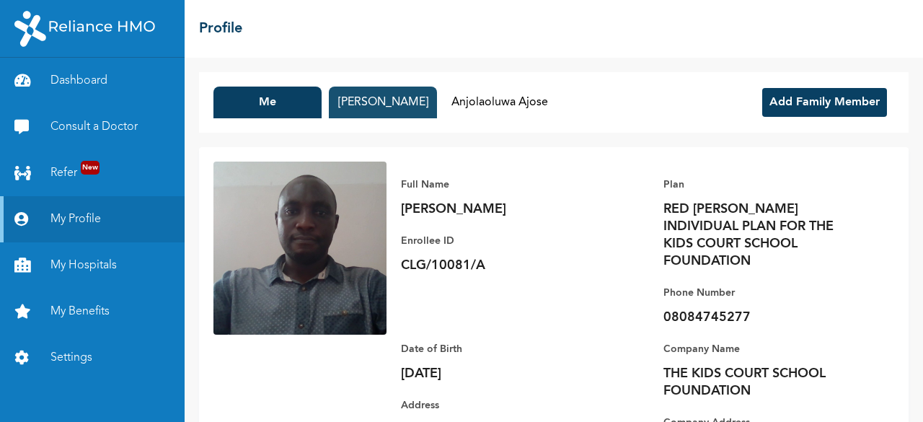
click at [392, 105] on button "[PERSON_NAME]" at bounding box center [383, 103] width 108 height 32
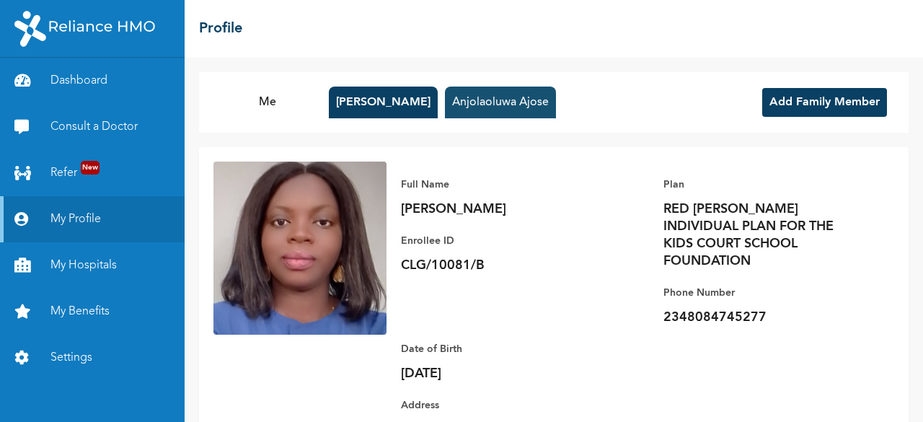
click at [473, 102] on button "Anjolaoluwa Ajose" at bounding box center [500, 103] width 111 height 32
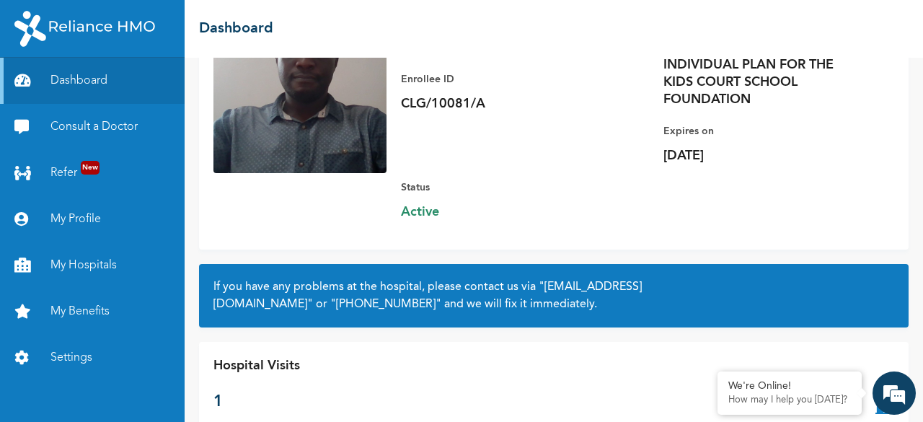
scroll to position [181, 0]
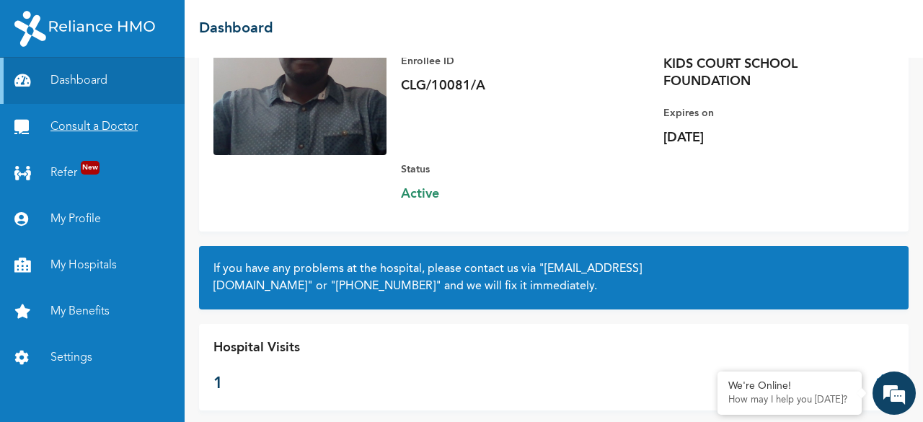
click at [80, 126] on link "Consult a Doctor" at bounding box center [92, 127] width 185 height 46
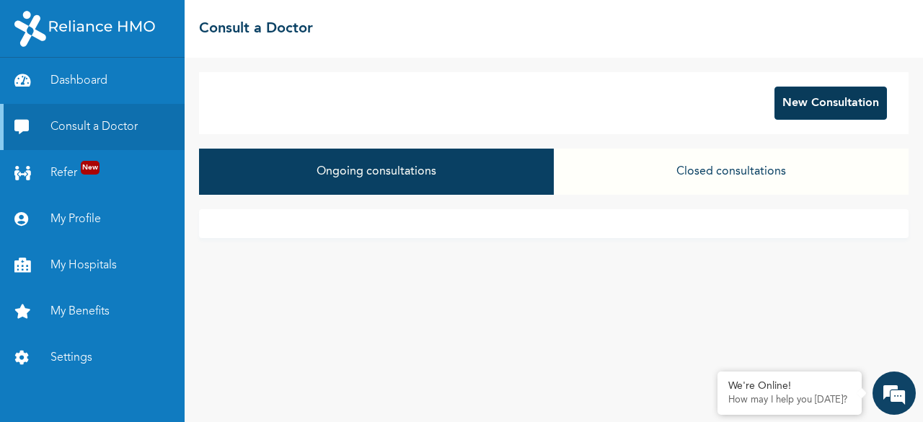
click at [816, 101] on button "New Consultation" at bounding box center [831, 103] width 113 height 33
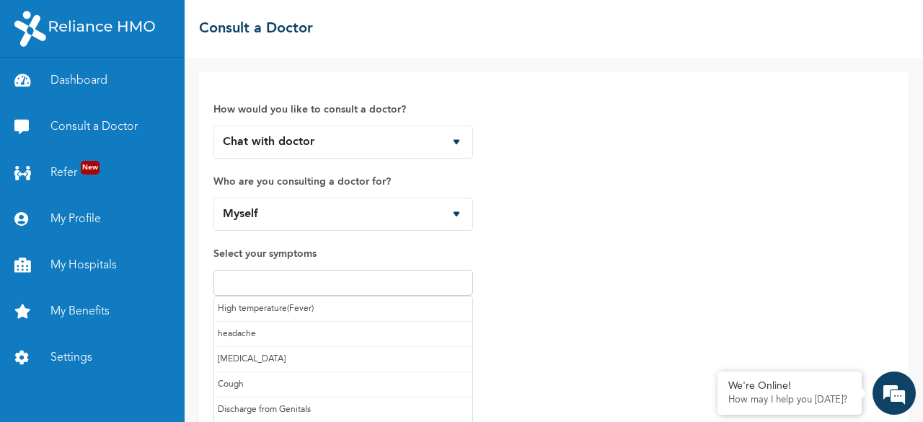
click at [302, 278] on input "text" at bounding box center [343, 282] width 251 height 17
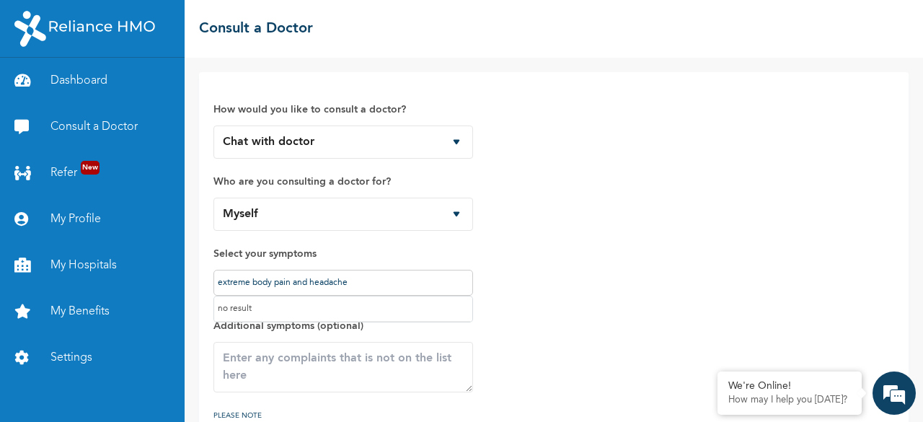
type input "extreme body pain and headache"
click at [358, 362] on textarea at bounding box center [344, 367] width 260 height 50
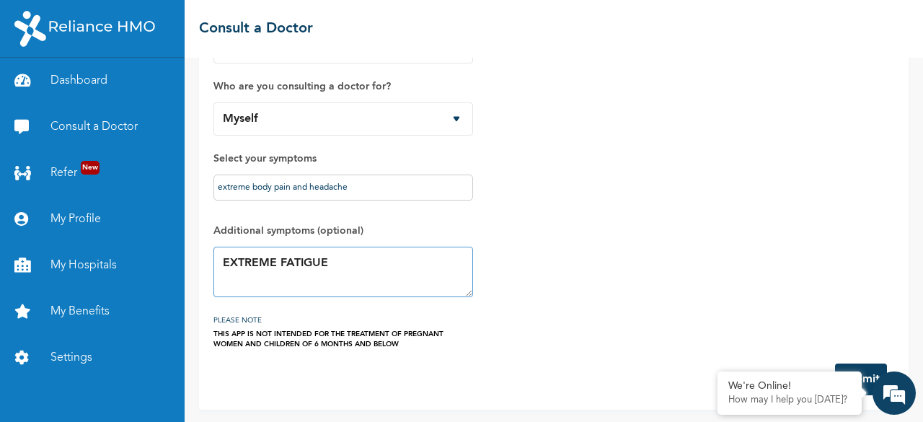
type textarea "EXTREME FATIGUE"
click at [843, 366] on button "Submit" at bounding box center [861, 380] width 52 height 32
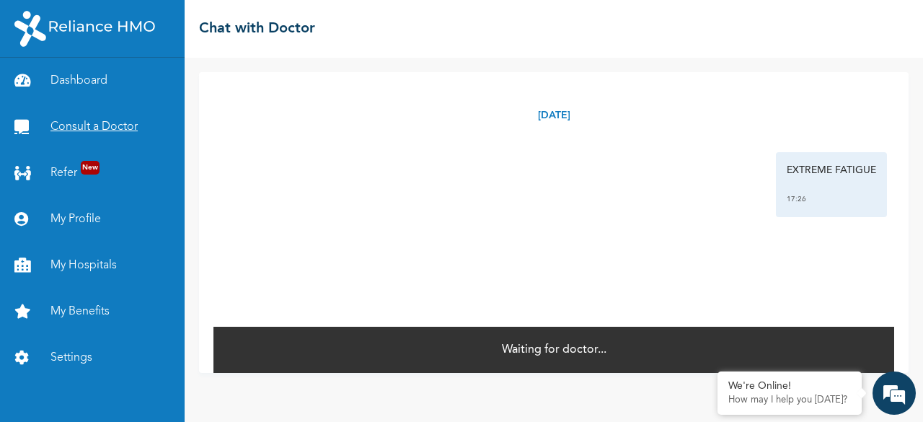
click at [83, 123] on link "Consult a Doctor" at bounding box center [92, 127] width 185 height 46
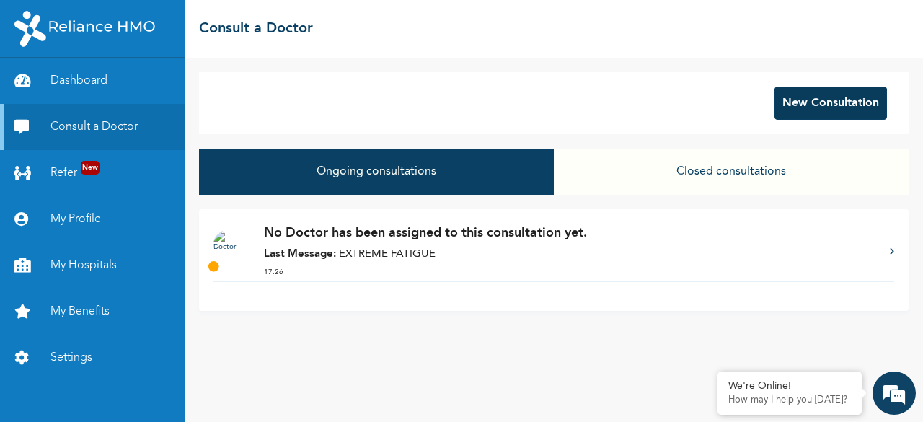
click at [797, 111] on button "New Consultation" at bounding box center [831, 103] width 113 height 33
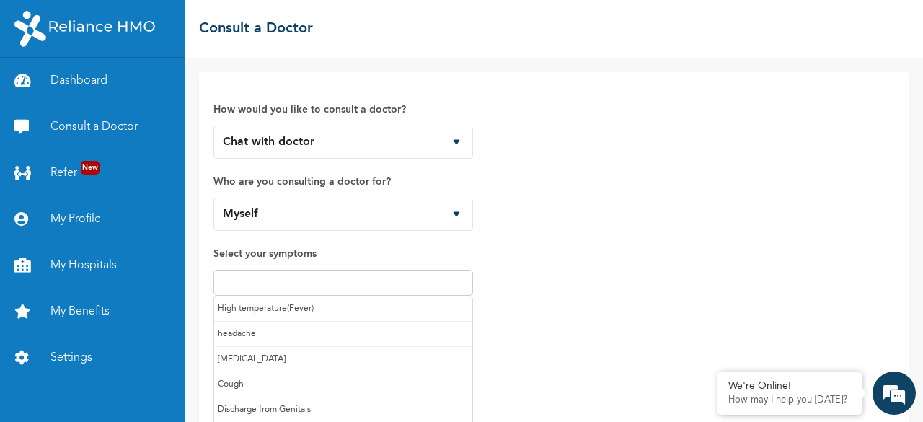
click at [358, 281] on input "text" at bounding box center [343, 282] width 251 height 17
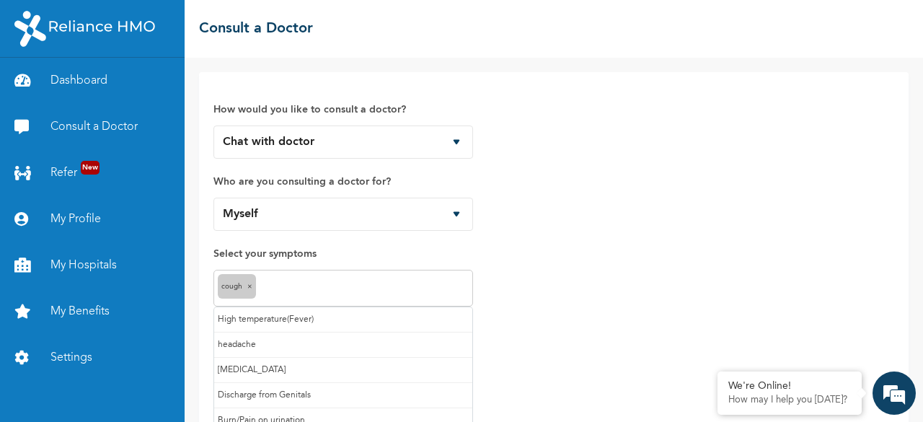
click at [397, 292] on input "text" at bounding box center [364, 288] width 209 height 17
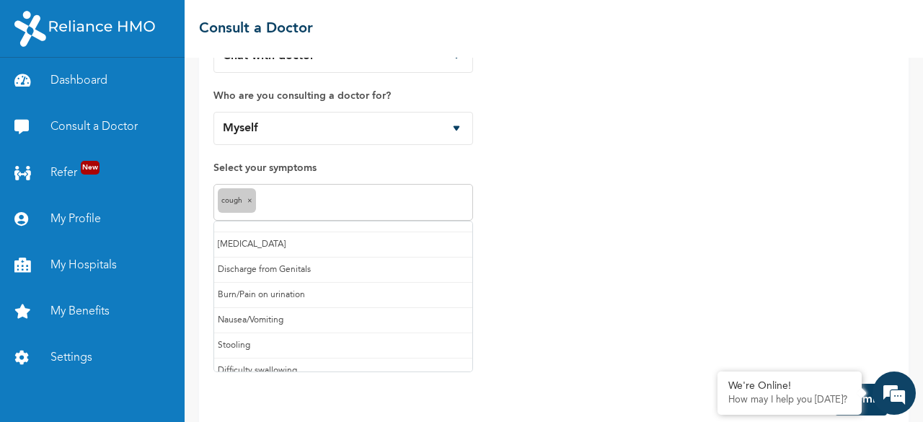
scroll to position [0, 0]
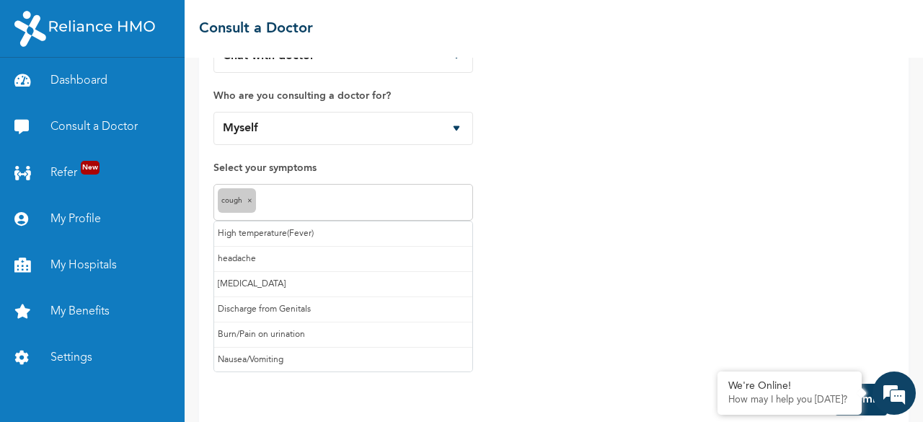
click at [322, 198] on input "text" at bounding box center [364, 202] width 209 height 17
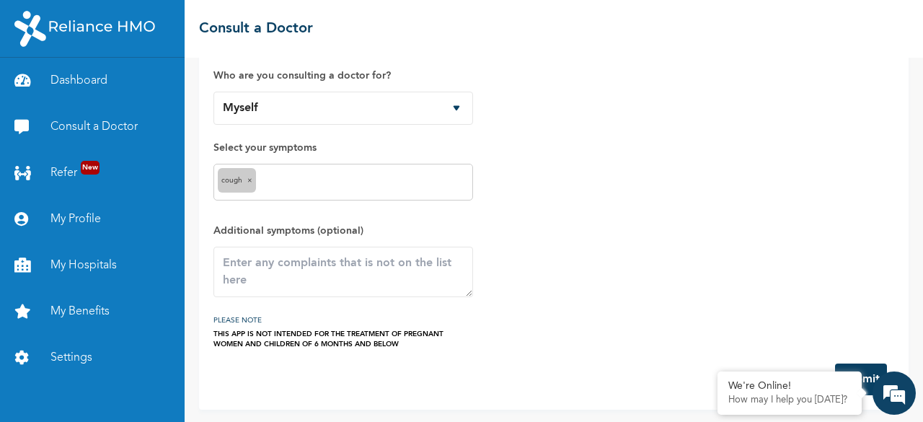
click at [580, 253] on div "How would you like to consult a doctor? Chat with doctor Phone Call Who are you…" at bounding box center [554, 165] width 681 height 369
click at [378, 263] on textarea at bounding box center [344, 272] width 260 height 50
type textarea "Extreme body pain"
click at [865, 364] on button "Submit" at bounding box center [861, 380] width 52 height 32
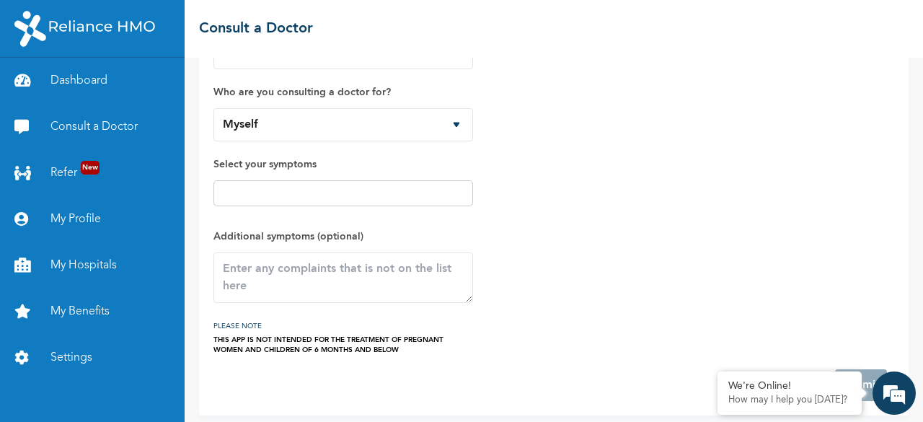
scroll to position [153, 0]
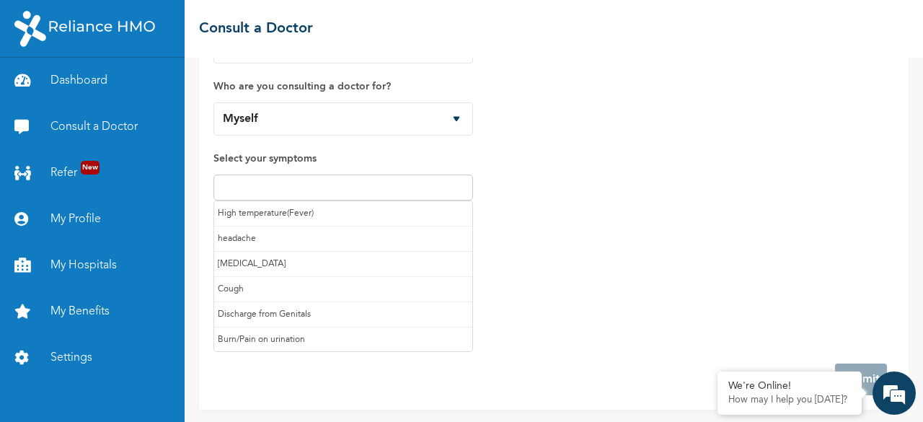
click at [291, 181] on input "text" at bounding box center [343, 187] width 251 height 17
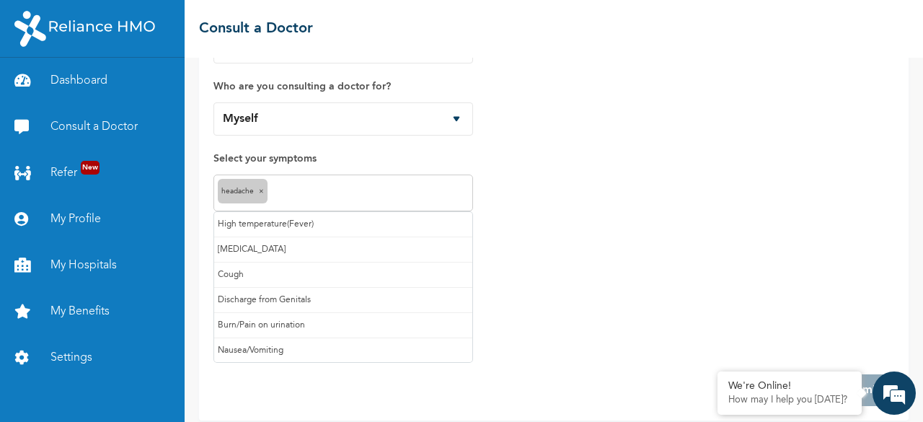
click at [316, 193] on input "text" at bounding box center [370, 193] width 198 height 17
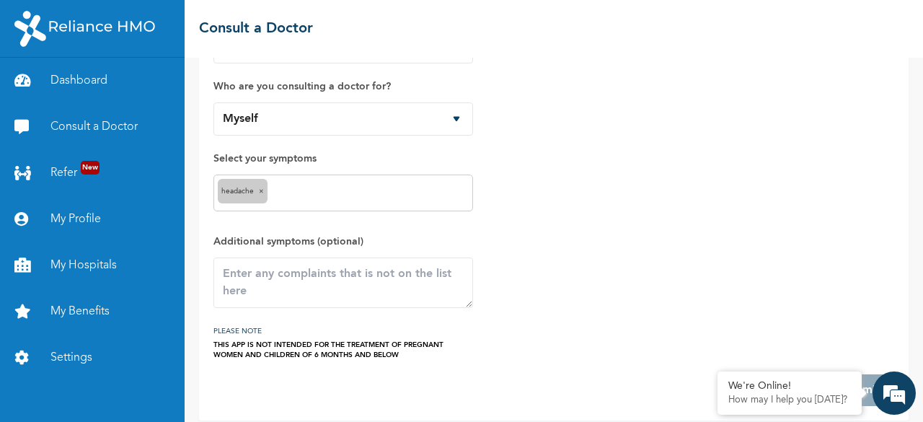
click at [362, 367] on form "How would you like to consult a doctor? Chat with doctor Phone Call Who are you…" at bounding box center [554, 198] width 681 height 415
click at [303, 285] on textarea at bounding box center [344, 283] width 260 height 50
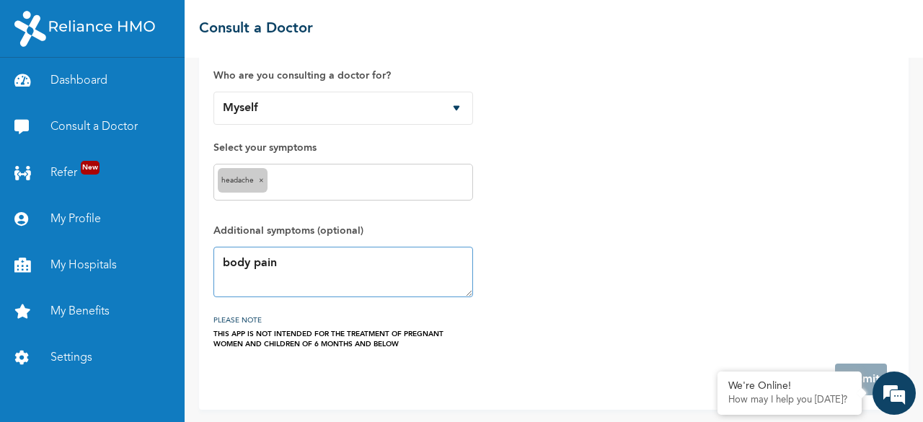
type textarea "body pain"
click at [703, 309] on div "How would you like to consult a doctor? Chat with doctor Phone Call Who are you…" at bounding box center [554, 165] width 681 height 369
